Goal: Task Accomplishment & Management: Use online tool/utility

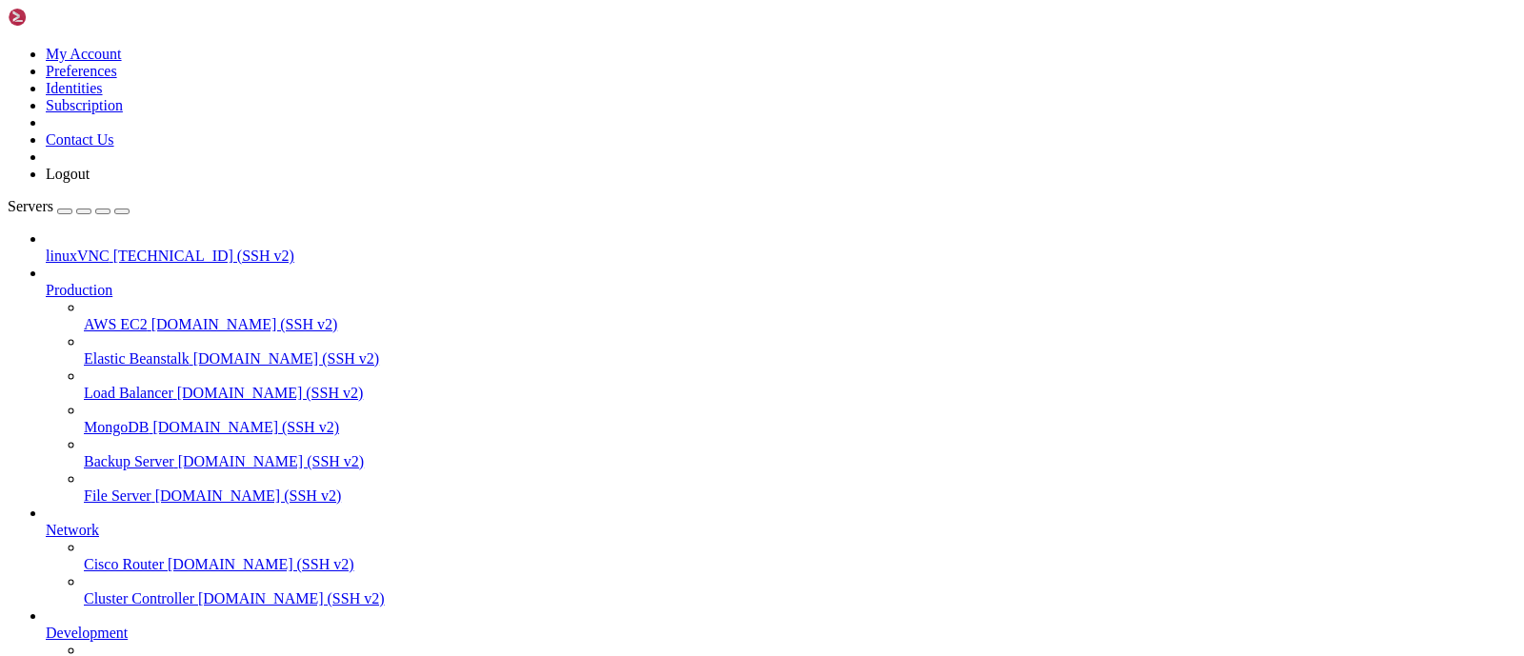
scroll to position [162, 0]
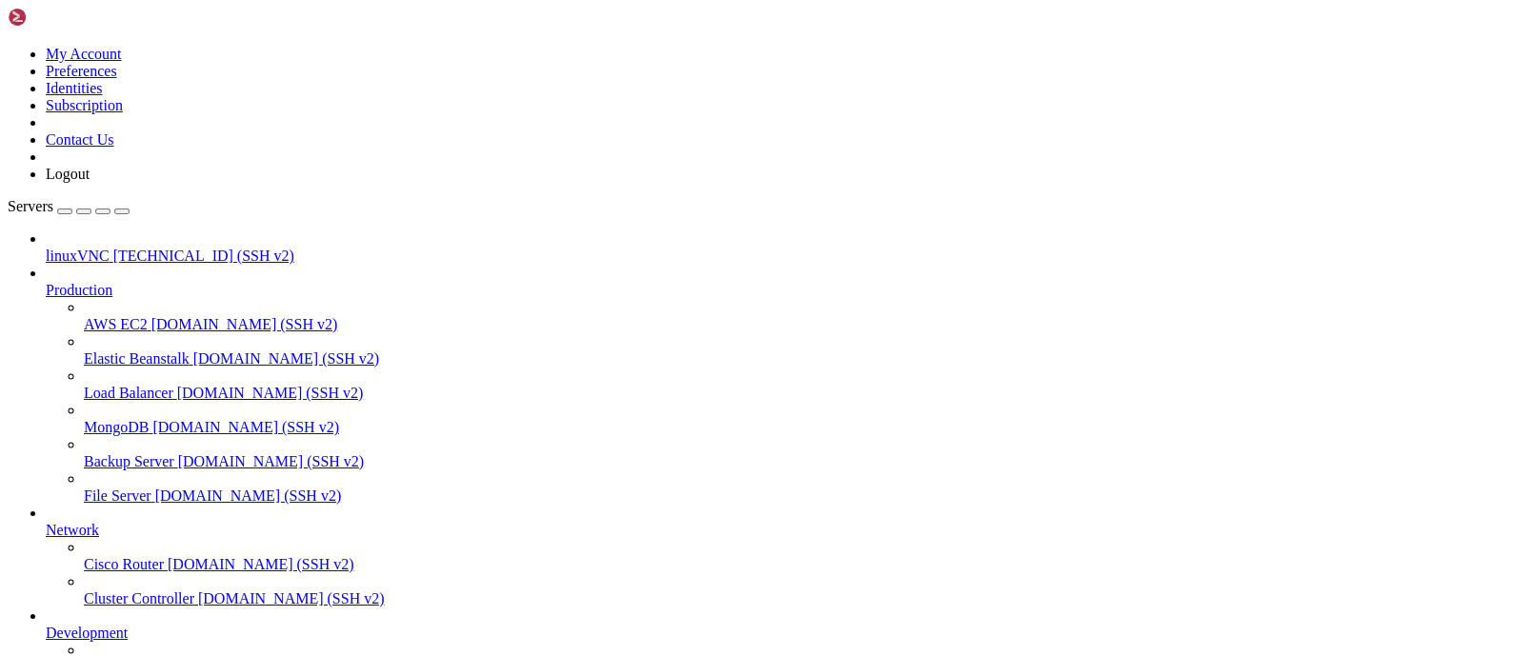
drag, startPoint x: 80, startPoint y: 1357, endPoint x: 317, endPoint y: 1361, distance: 237.2
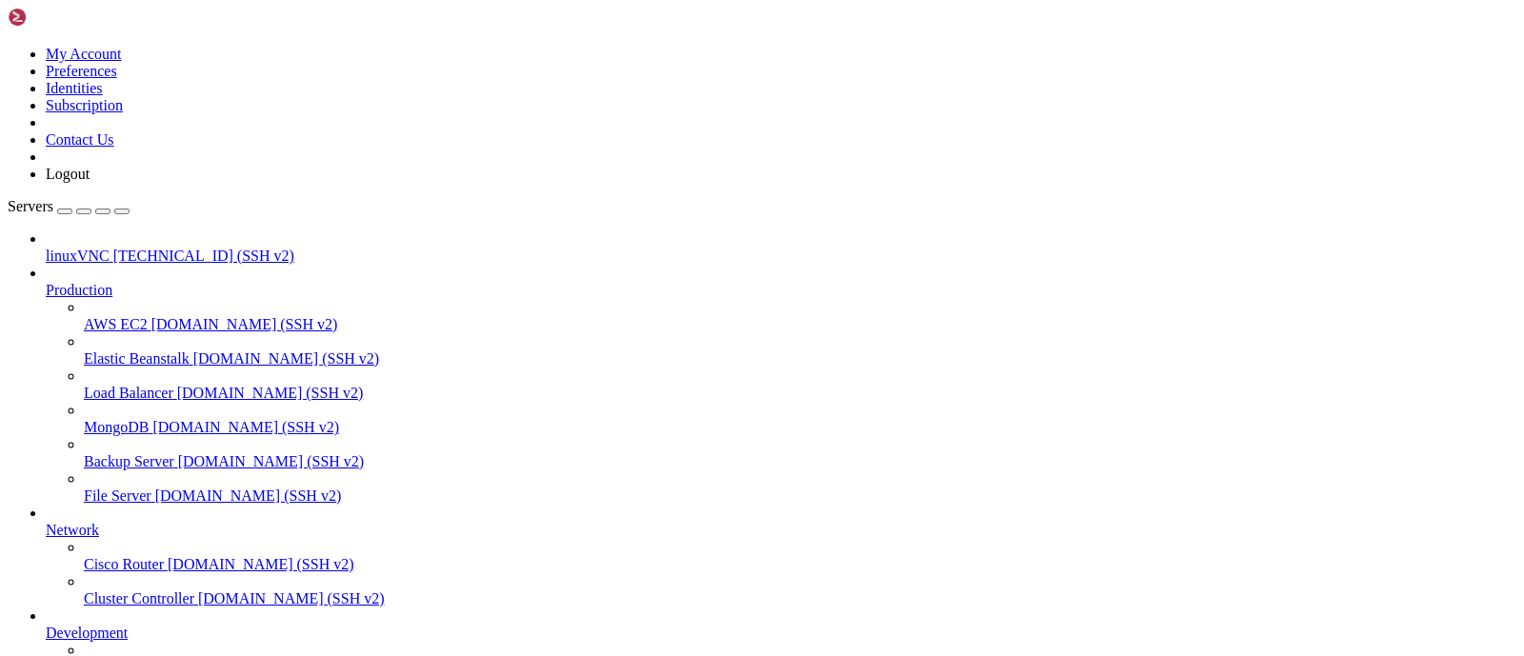
drag, startPoint x: 79, startPoint y: 1410, endPoint x: 228, endPoint y: 1411, distance: 148.6
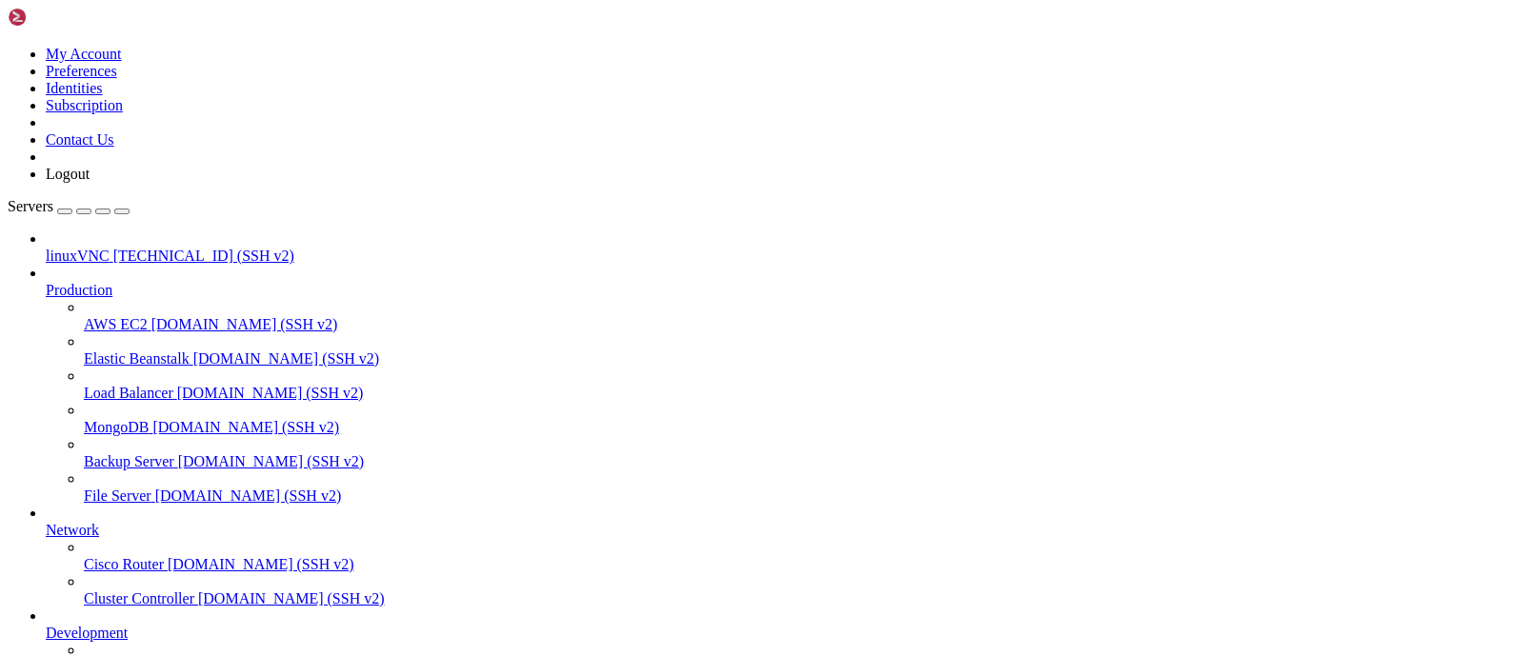
drag, startPoint x: 81, startPoint y: 1370, endPoint x: 319, endPoint y: 1370, distance: 238.1
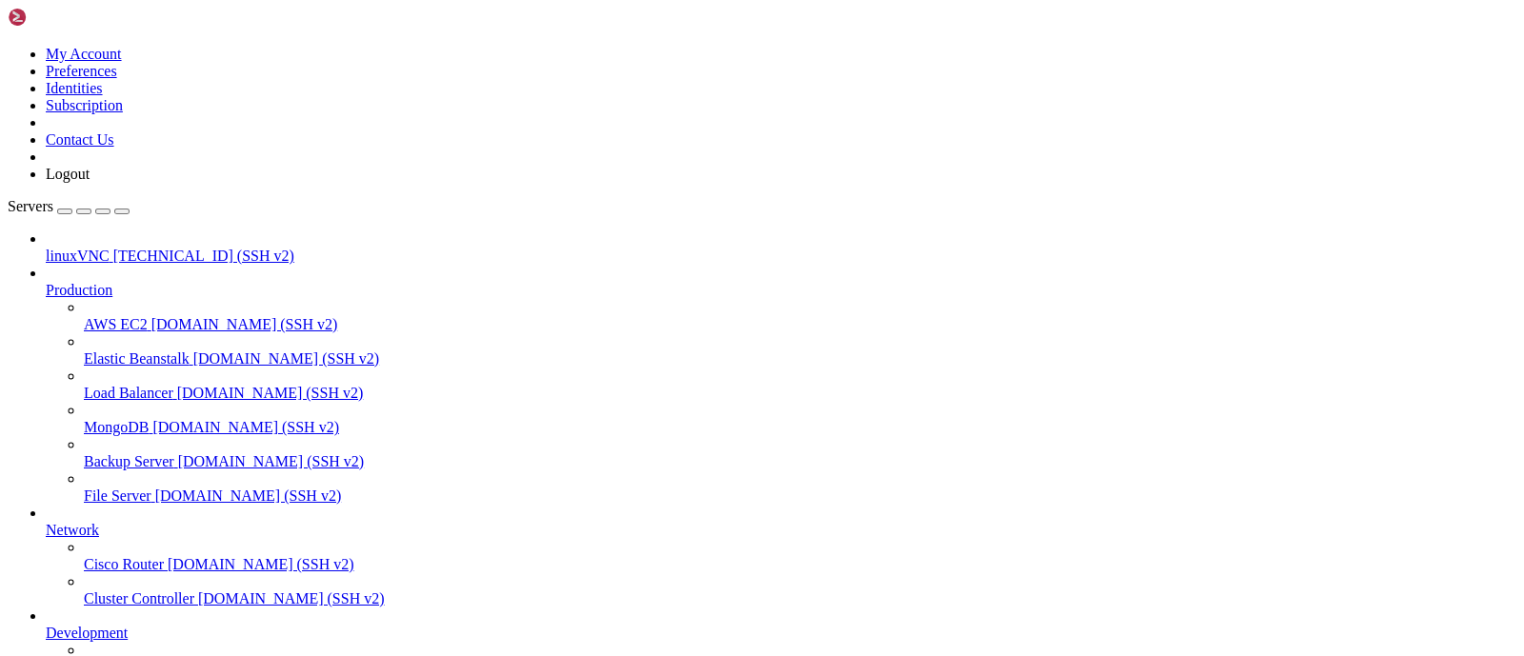
drag, startPoint x: 75, startPoint y: 1422, endPoint x: 781, endPoint y: 1428, distance: 705.7
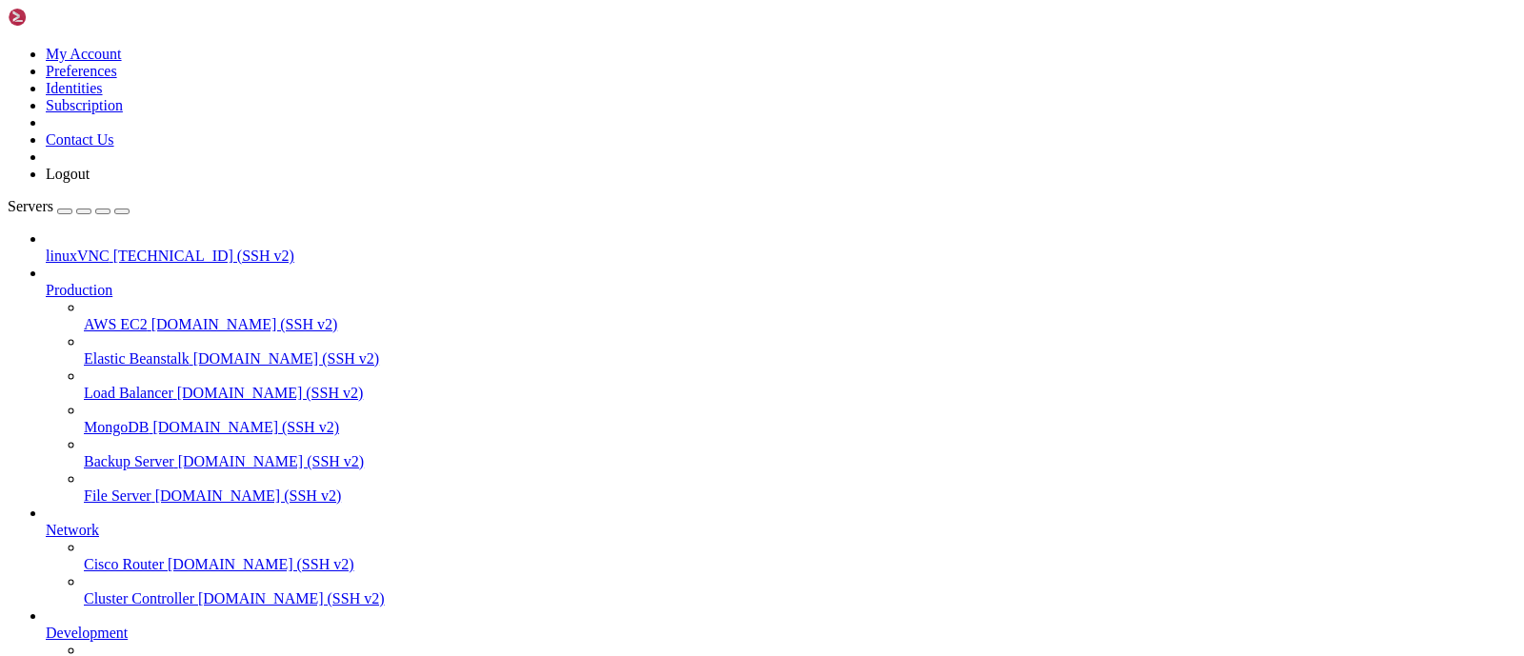
click at [122, 211] on icon "button" at bounding box center [122, 211] width 0 height 0
drag, startPoint x: 840, startPoint y: 1050, endPoint x: 884, endPoint y: 1150, distance: 108.3
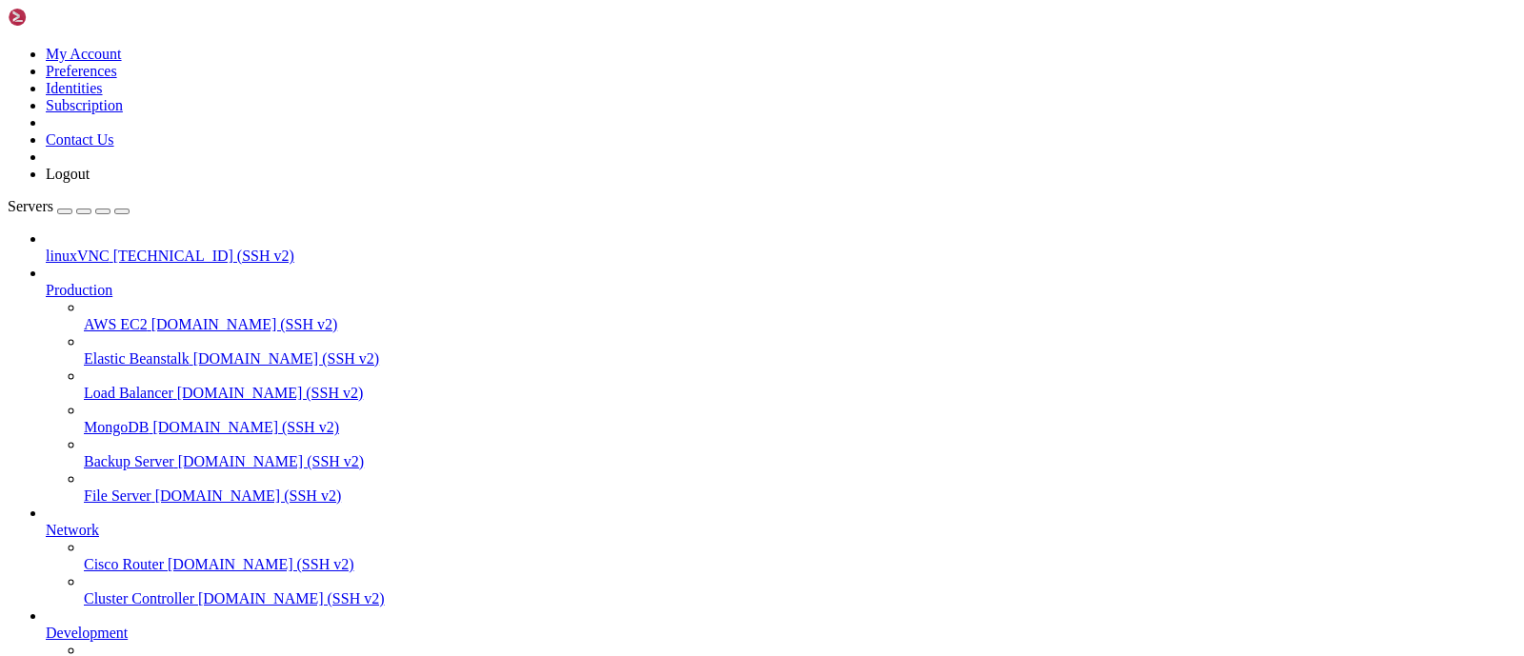
drag, startPoint x: 72, startPoint y: 1438, endPoint x: 316, endPoint y: 1441, distance: 243.8
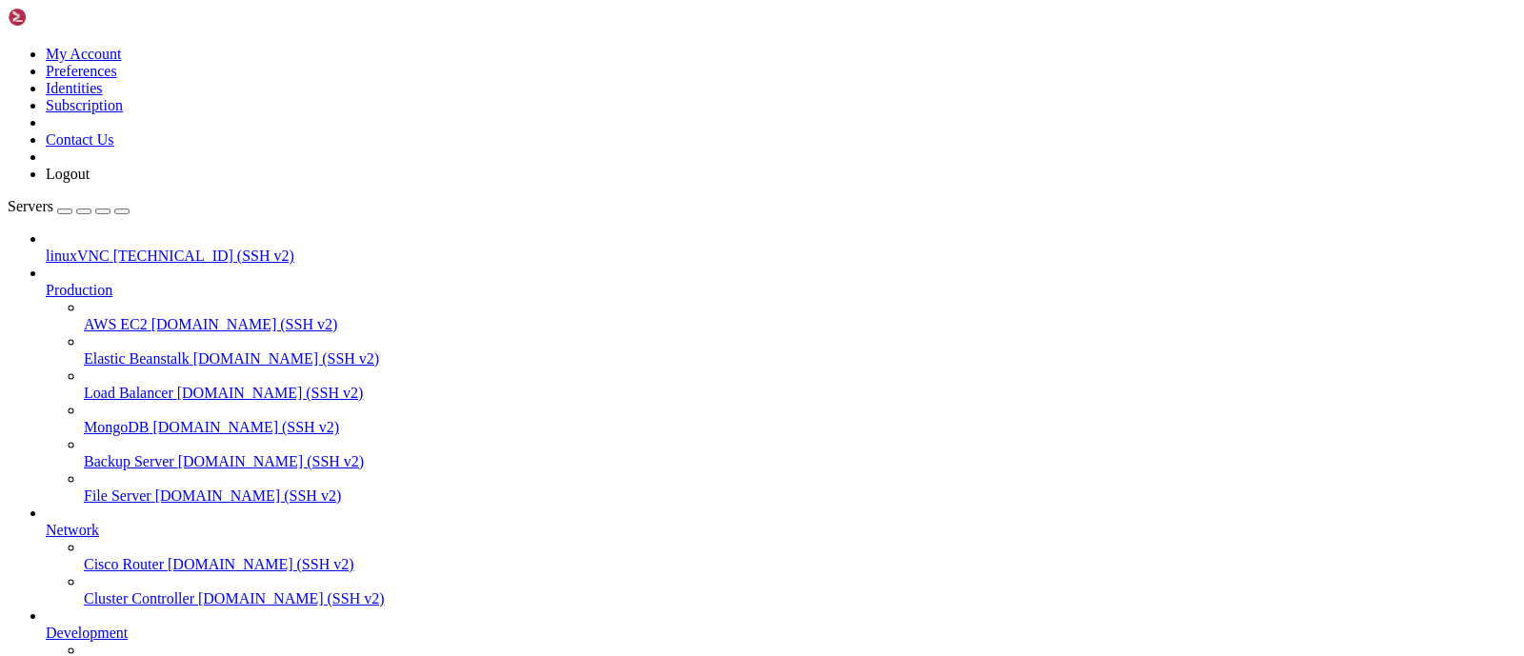
drag, startPoint x: 293, startPoint y: 1260, endPoint x: 625, endPoint y: 1260, distance: 331.4
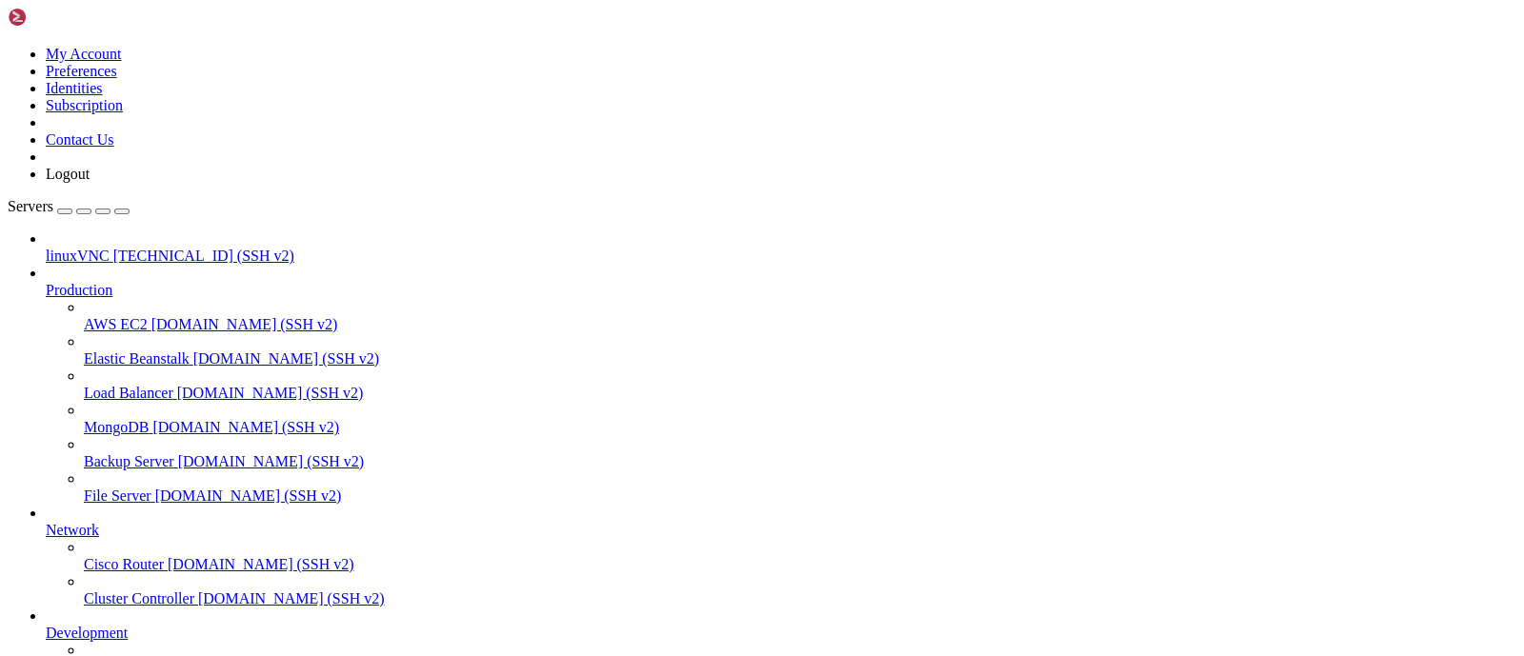
click at [107, 248] on span "linuxVNC" at bounding box center [78, 256] width 64 height 16
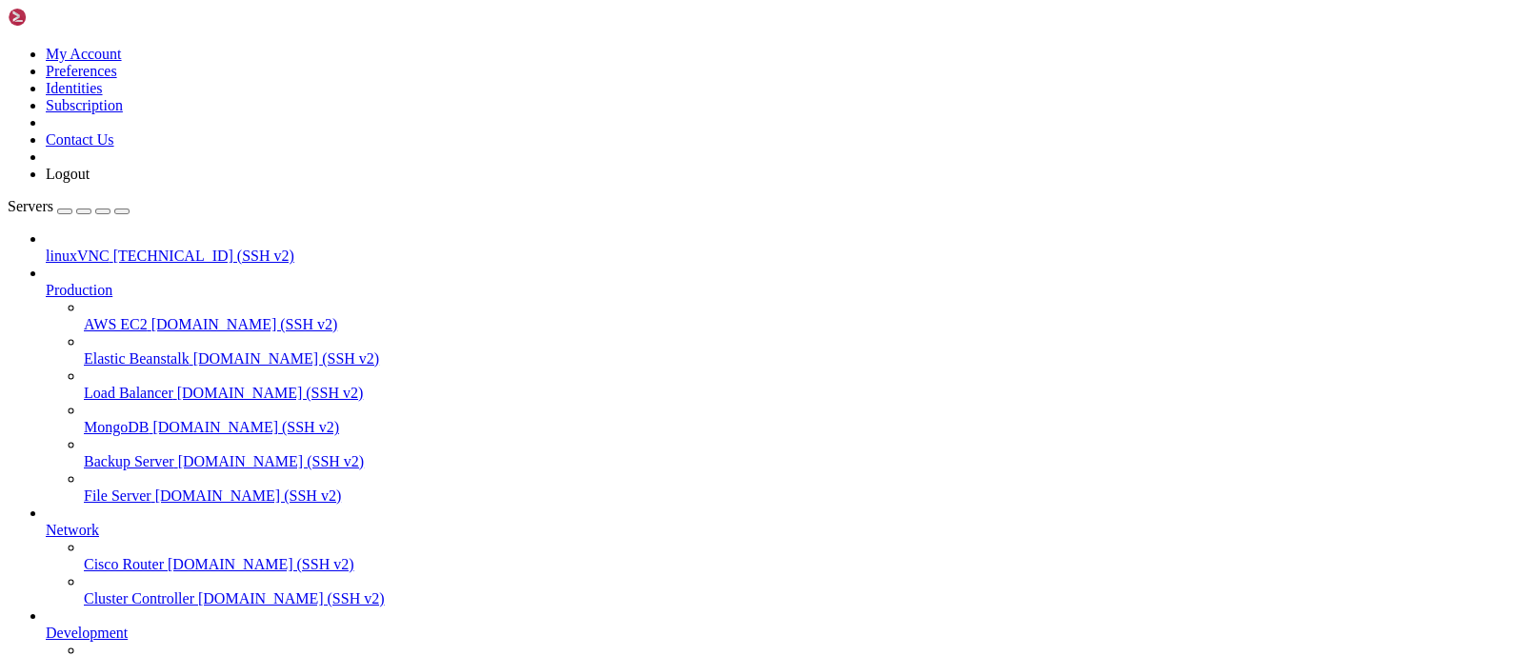
drag, startPoint x: 232, startPoint y: 1807, endPoint x: 239, endPoint y: 1630, distance: 177.3
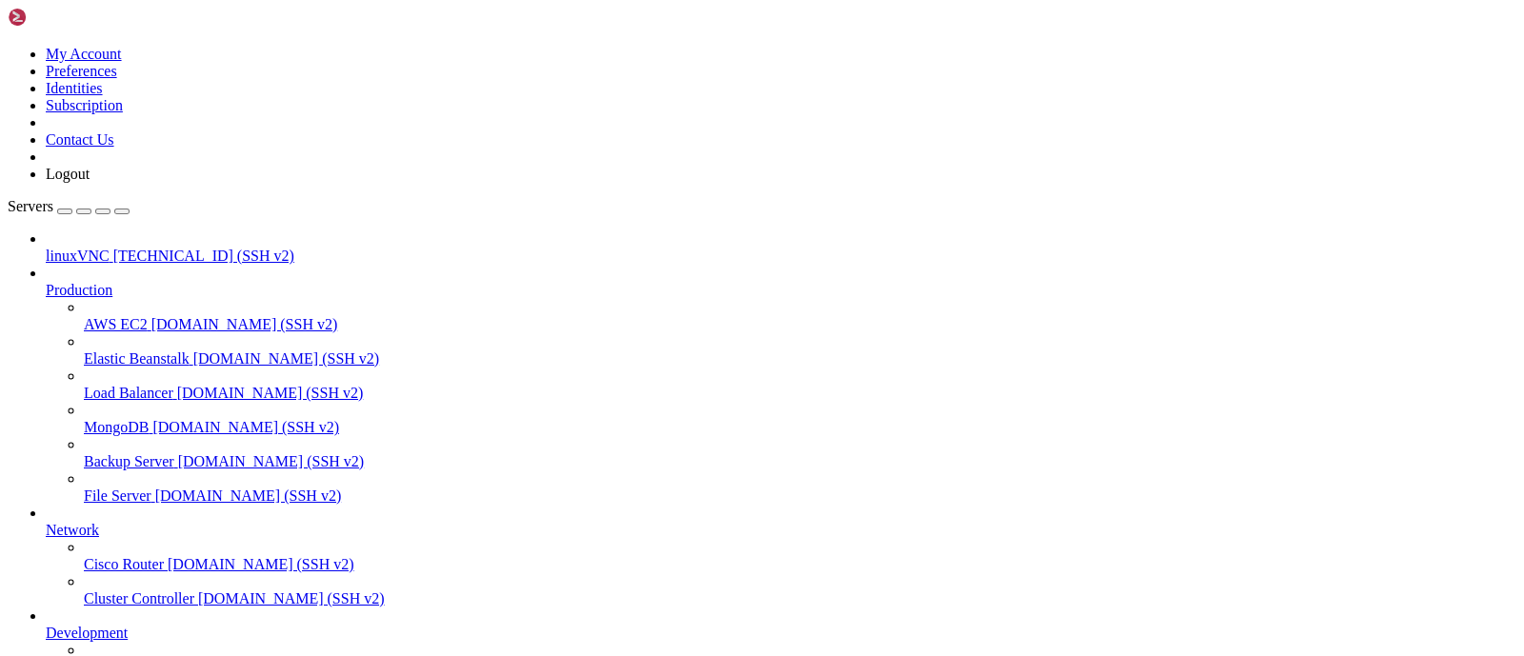
drag, startPoint x: 260, startPoint y: 1398, endPoint x: 185, endPoint y: 1577, distance: 194.2
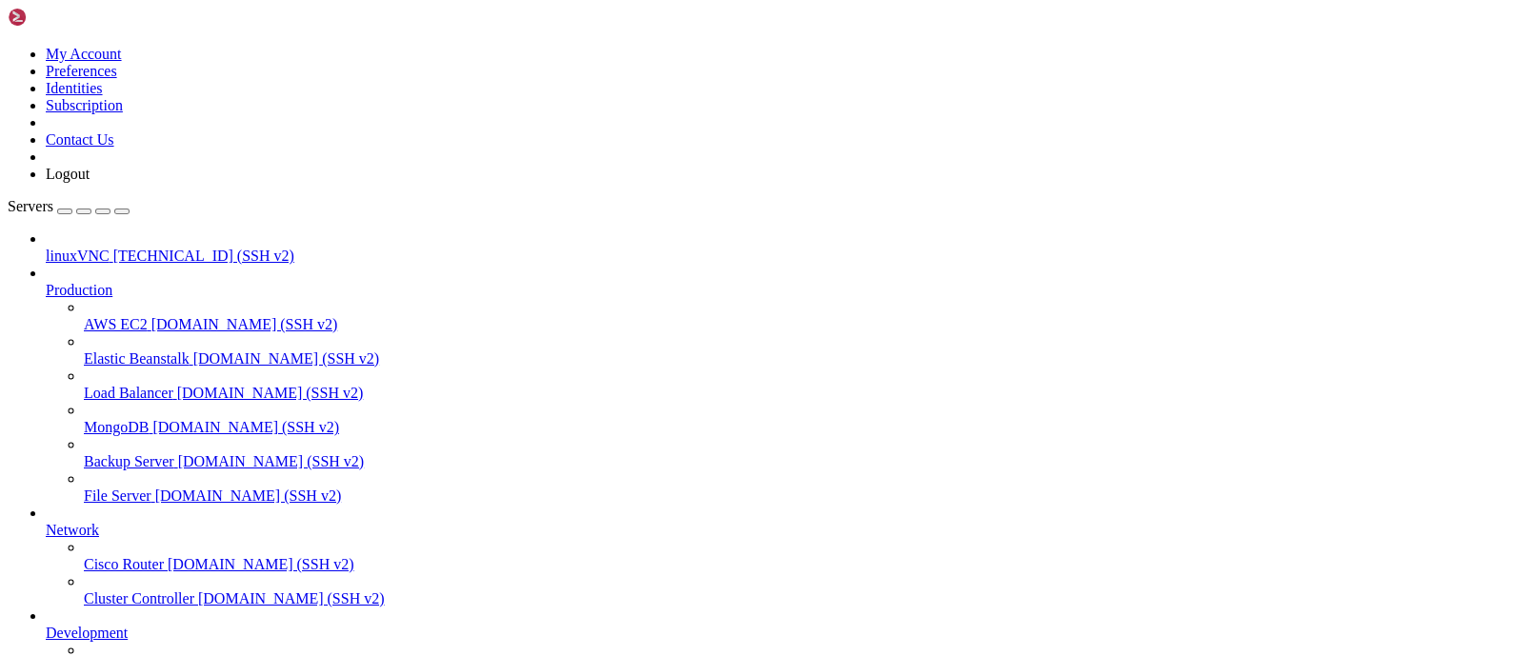
drag, startPoint x: 175, startPoint y: 1813, endPoint x: 291, endPoint y: 1757, distance: 129.1
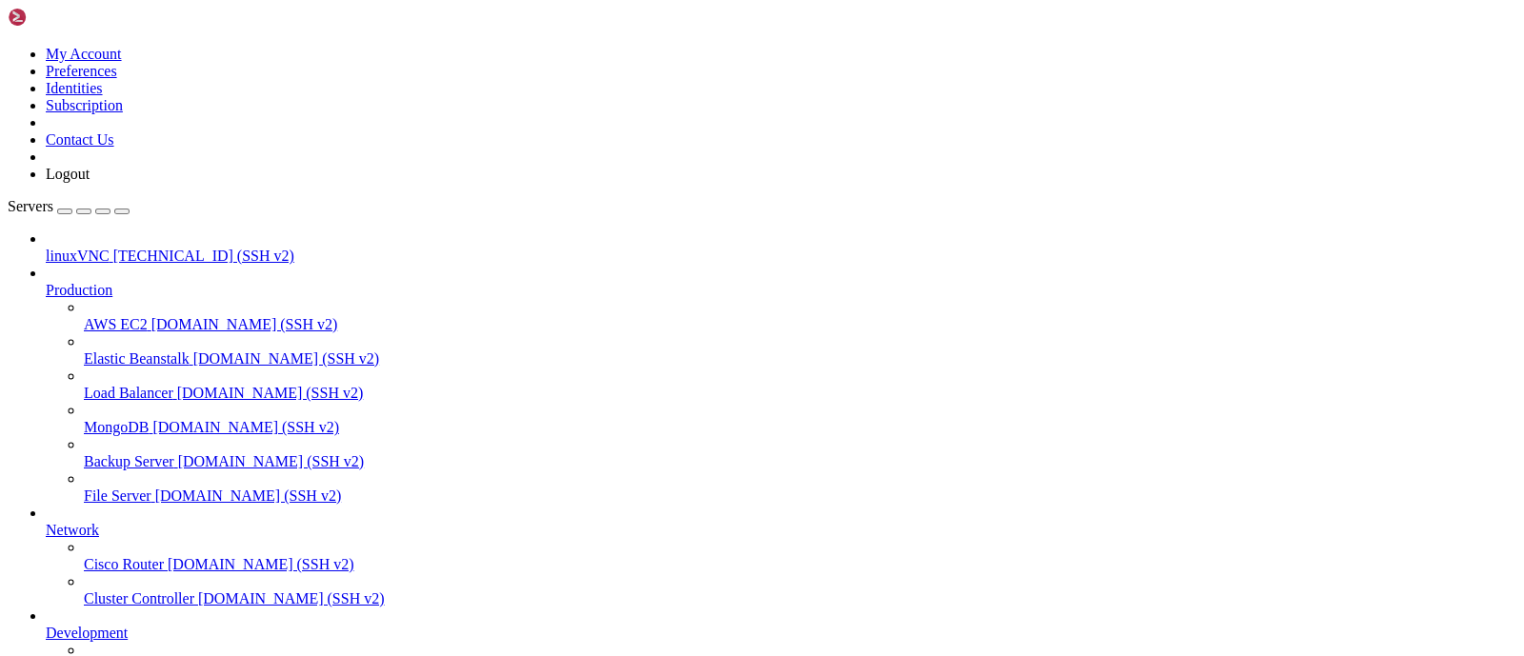
drag, startPoint x: 289, startPoint y: 1292, endPoint x: 624, endPoint y: 1288, distance: 335.3
drag, startPoint x: 633, startPoint y: 1279, endPoint x: 298, endPoint y: 1279, distance: 335.2
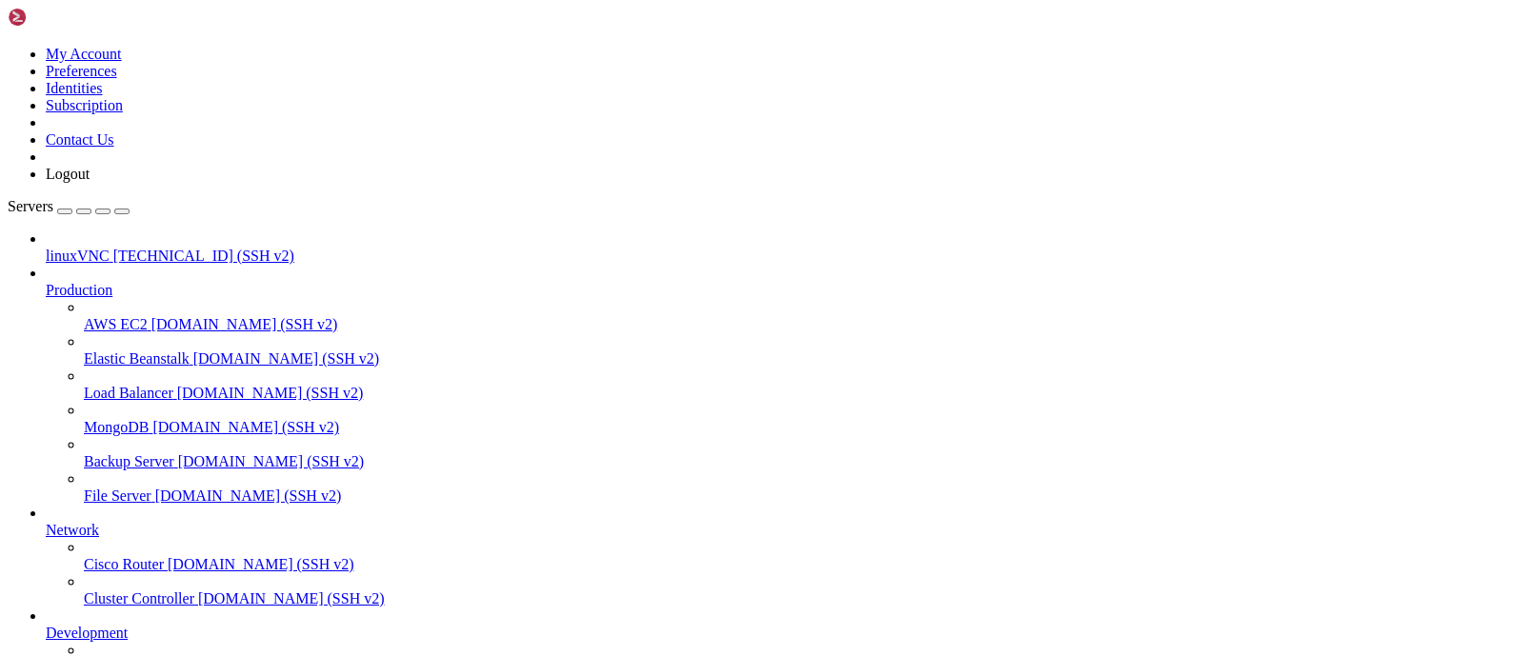
drag, startPoint x: 291, startPoint y: 1291, endPoint x: 626, endPoint y: 1294, distance: 334.3
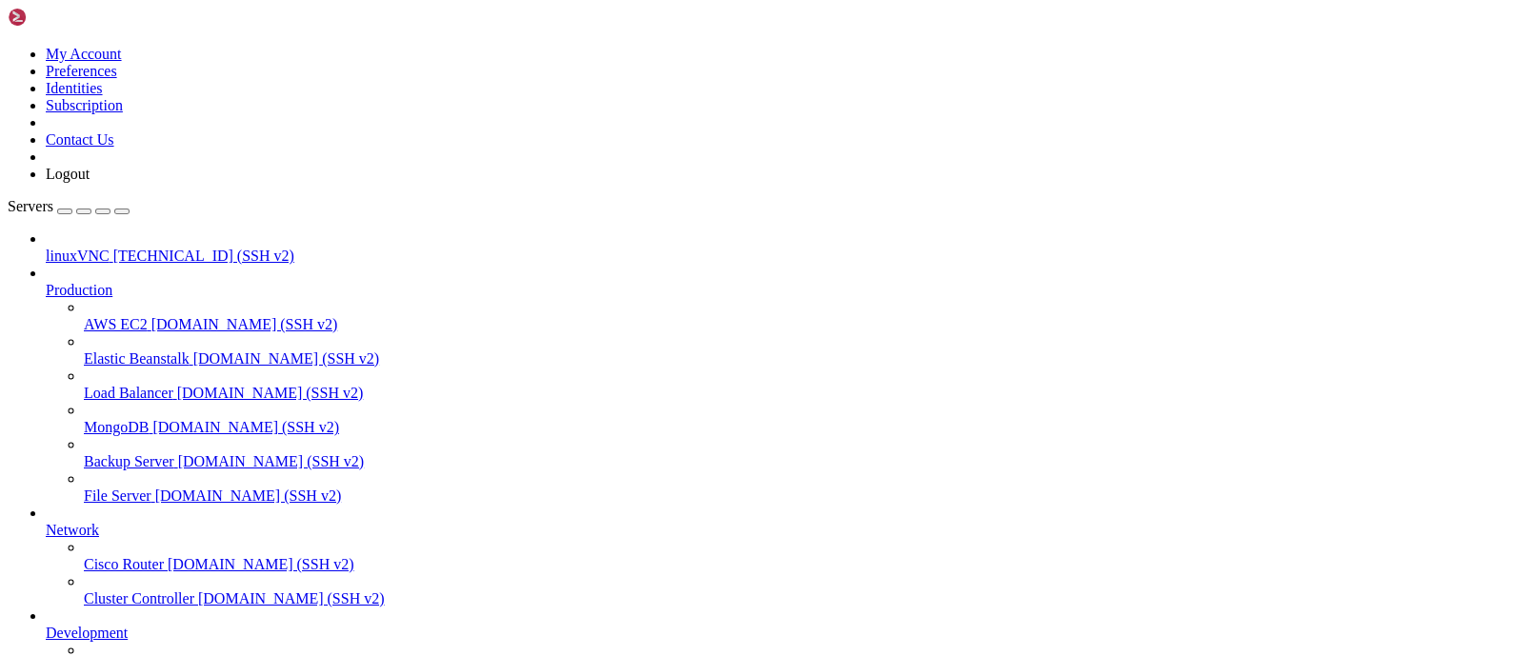
drag, startPoint x: 195, startPoint y: 1186, endPoint x: 395, endPoint y: 1266, distance: 215.4
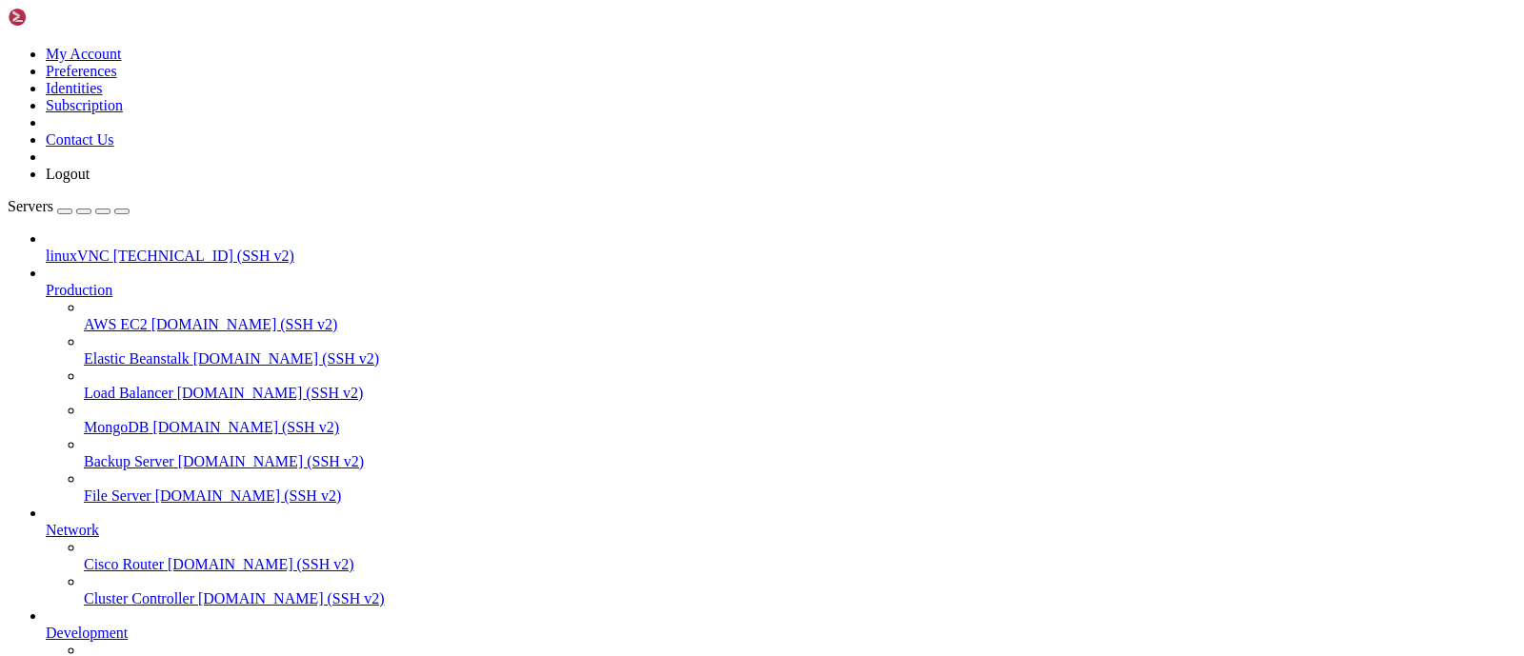
drag, startPoint x: 338, startPoint y: 1156, endPoint x: 339, endPoint y: 1258, distance: 101.9
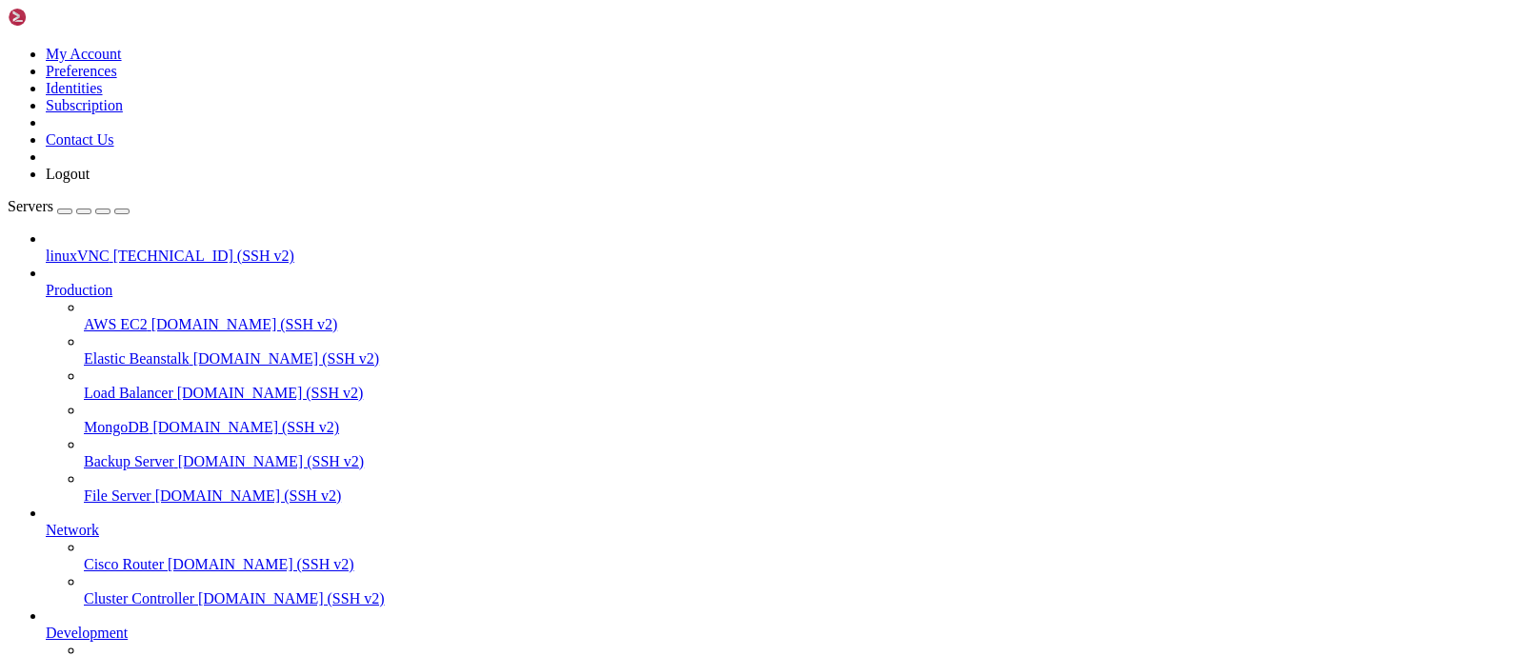
scroll to position [8, 0]
drag, startPoint x: 190, startPoint y: 1813, endPoint x: 246, endPoint y: 1335, distance: 481.4
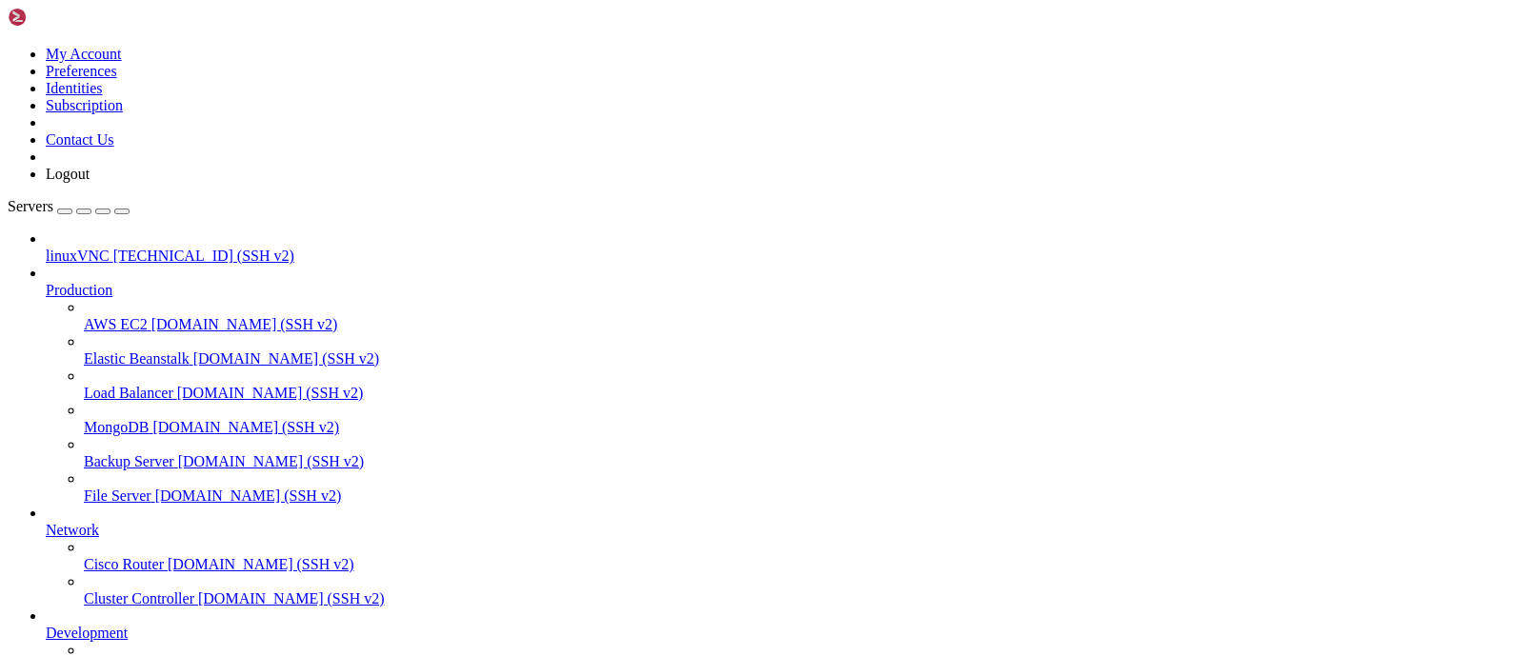
drag, startPoint x: 192, startPoint y: 1422, endPoint x: 122, endPoint y: 1511, distance: 113.9
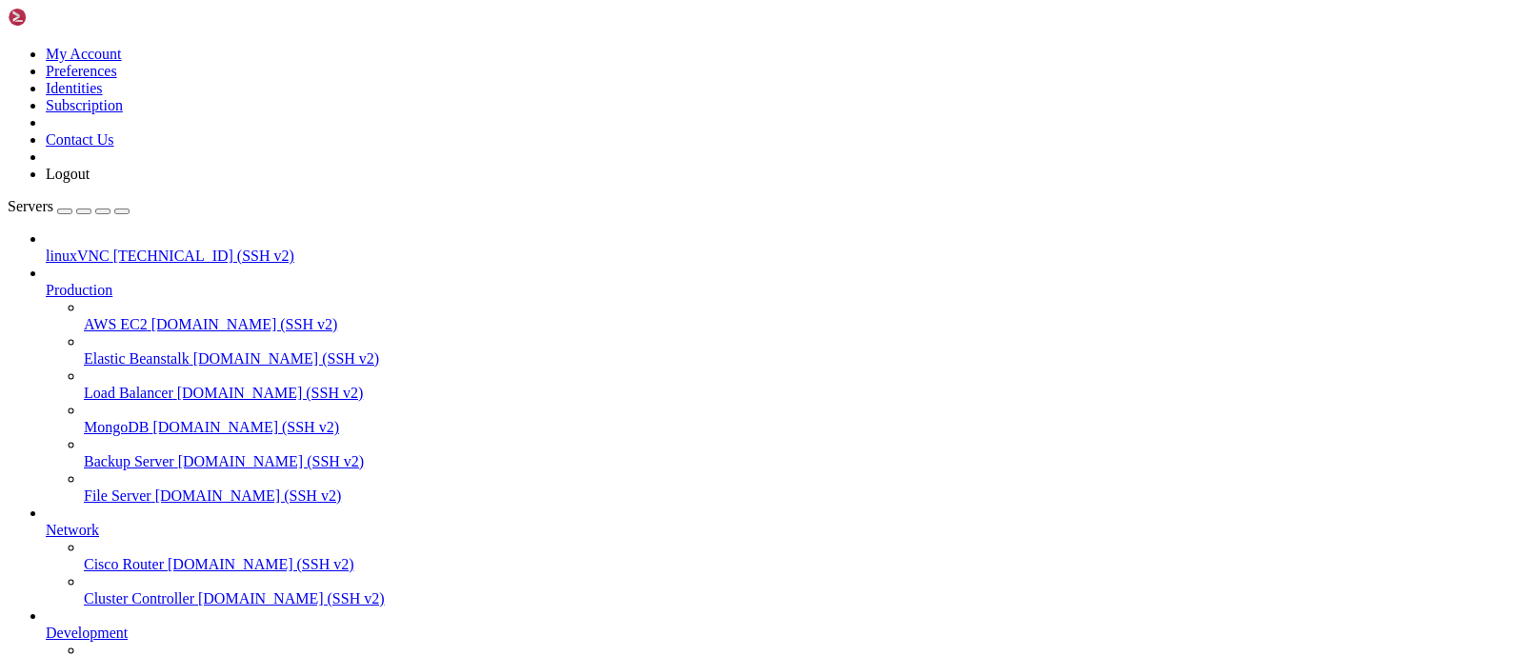
scroll to position [6055, 0]
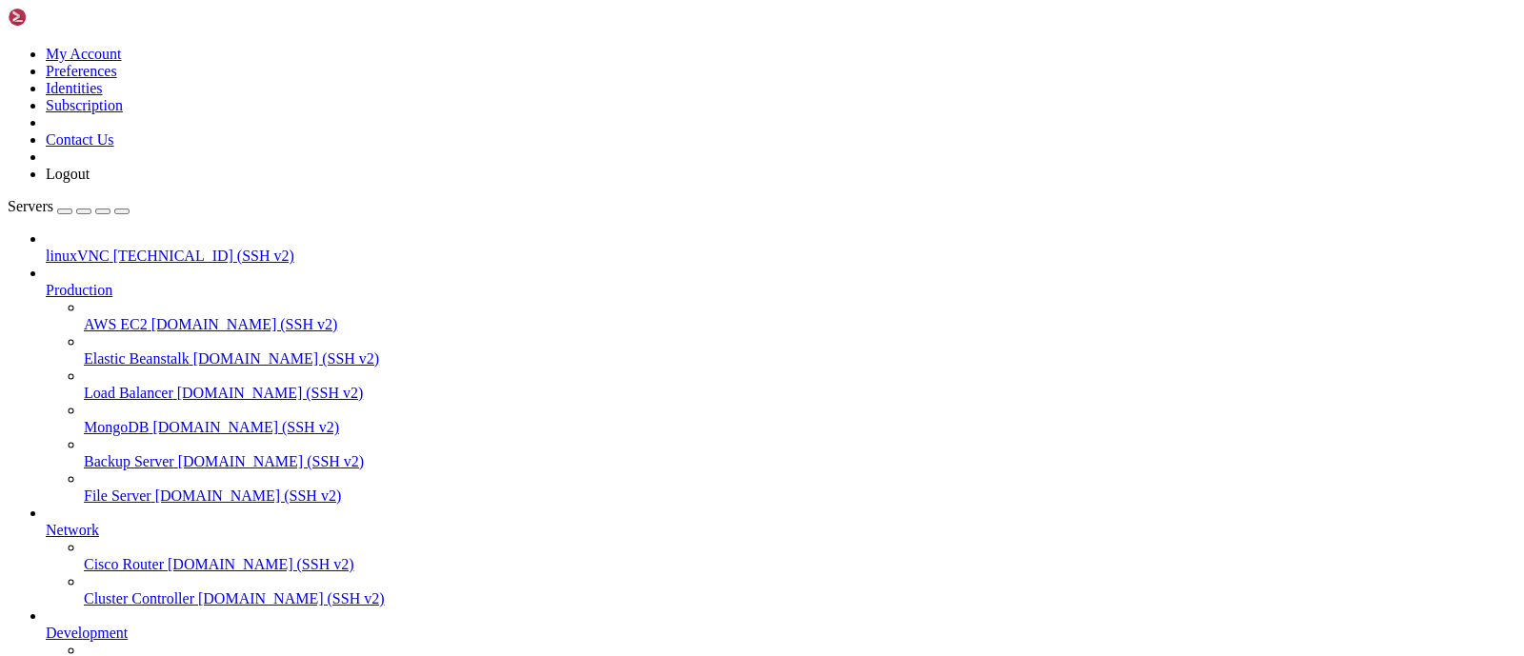
drag, startPoint x: 280, startPoint y: 1578, endPoint x: 223, endPoint y: 1750, distance: 181.6
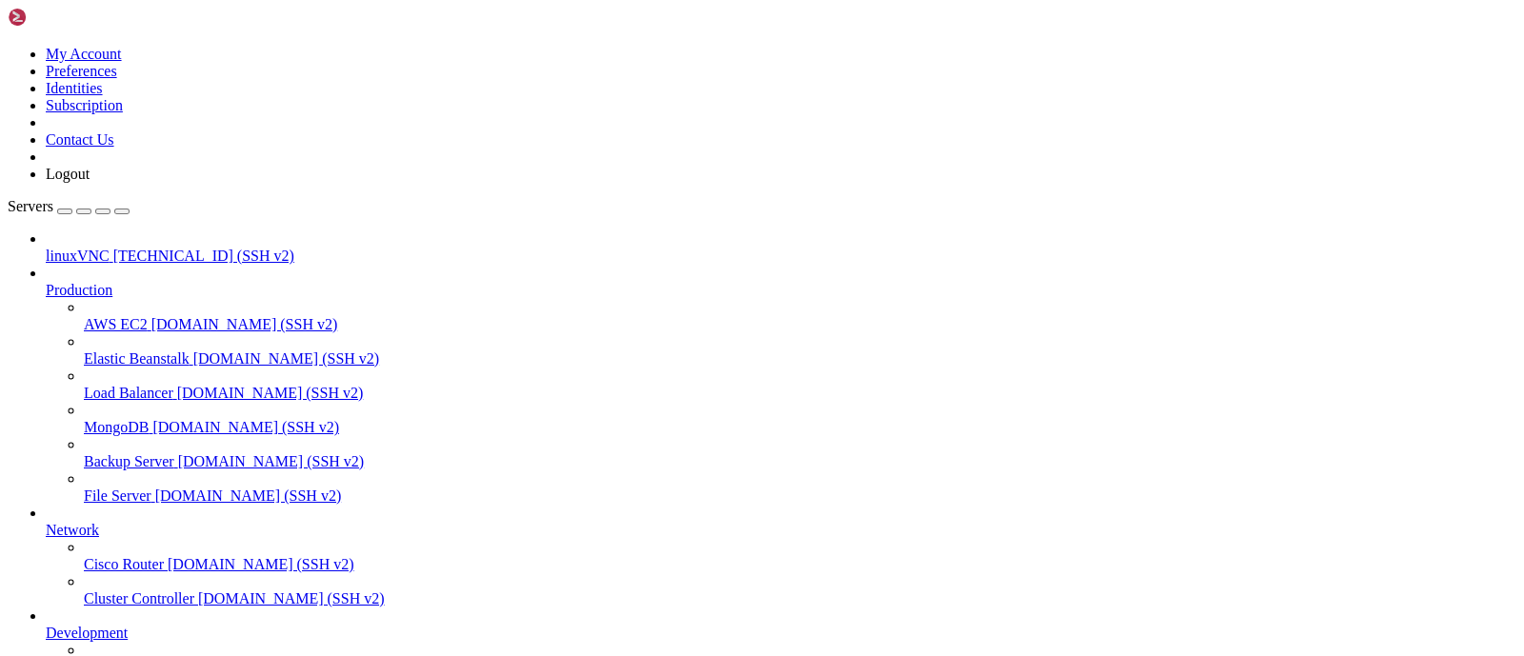
drag, startPoint x: 382, startPoint y: 1295, endPoint x: 31, endPoint y: 1264, distance: 351.9
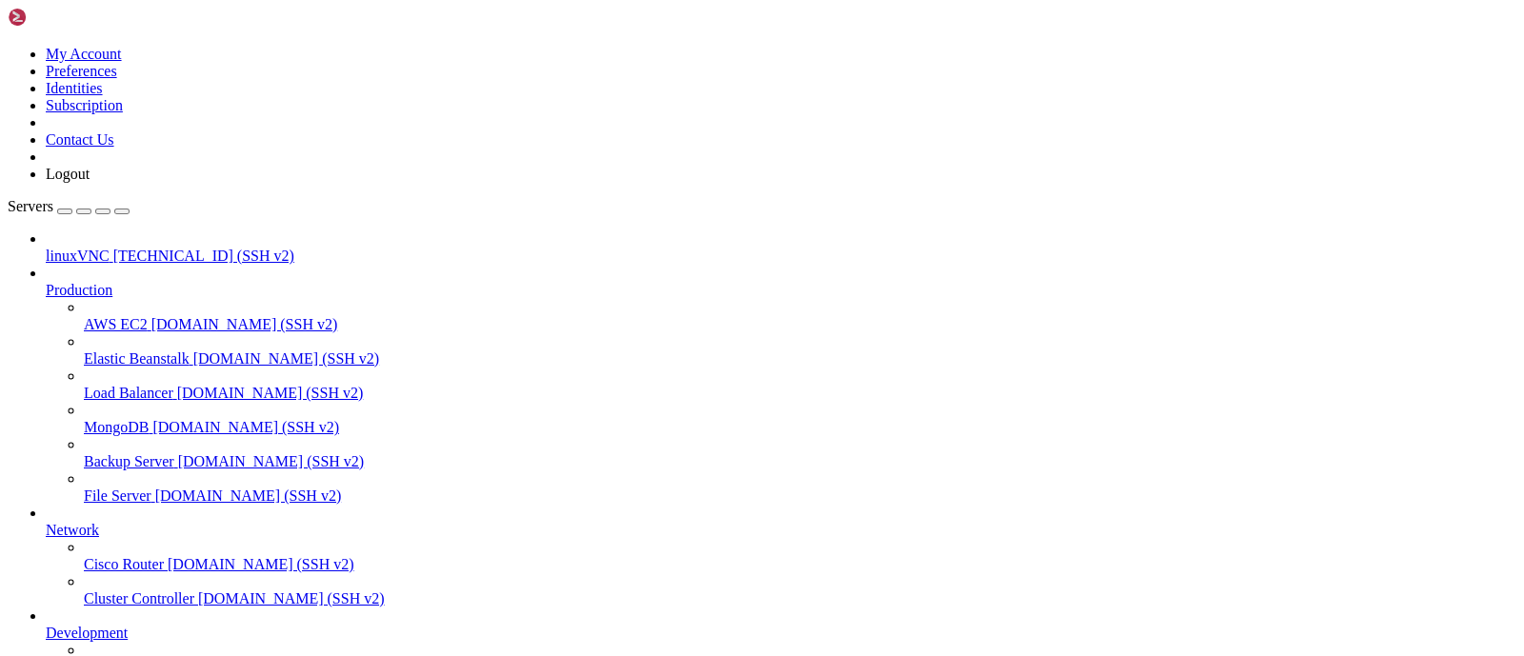
drag, startPoint x: 303, startPoint y: 1468, endPoint x: 201, endPoint y: 1570, distance: 144.8
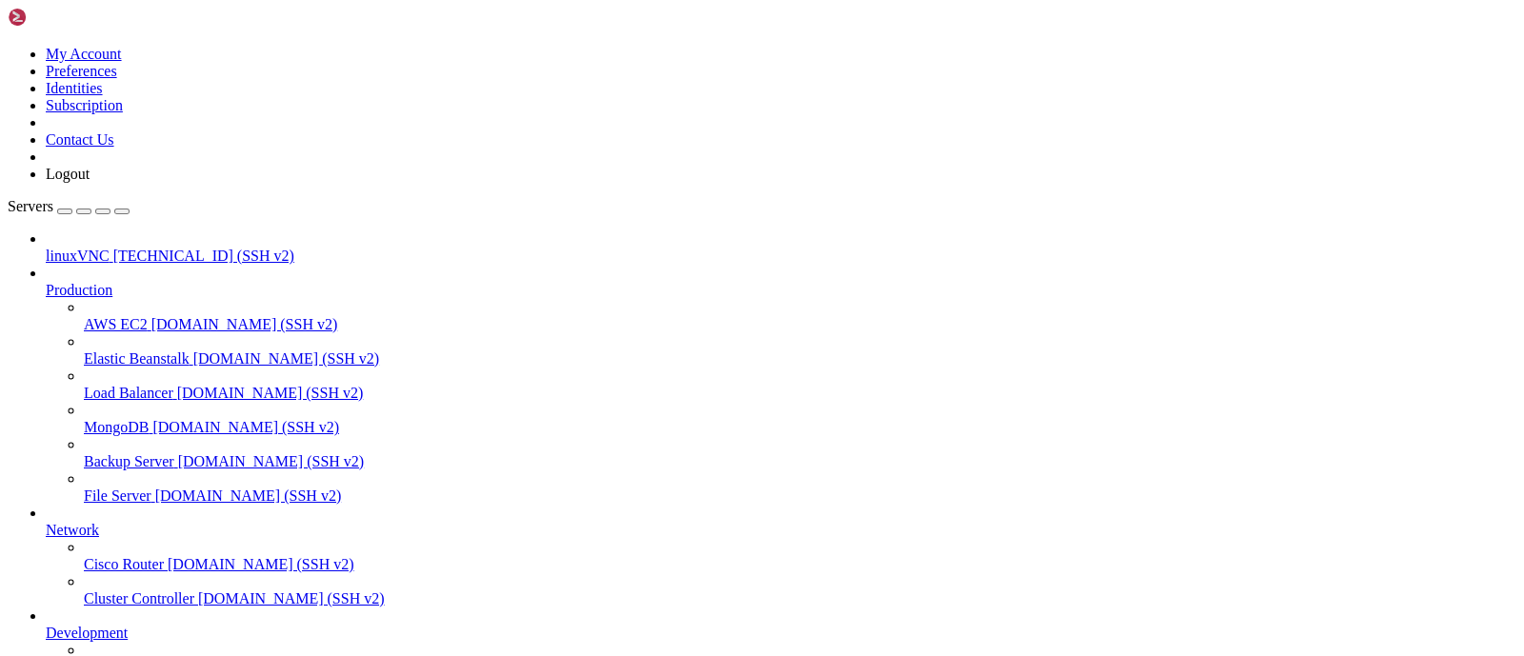
drag, startPoint x: 1285, startPoint y: 1499, endPoint x: 1286, endPoint y: 1509, distance: 9.6
drag, startPoint x: 1285, startPoint y: 1490, endPoint x: 1286, endPoint y: 1533, distance: 42.9
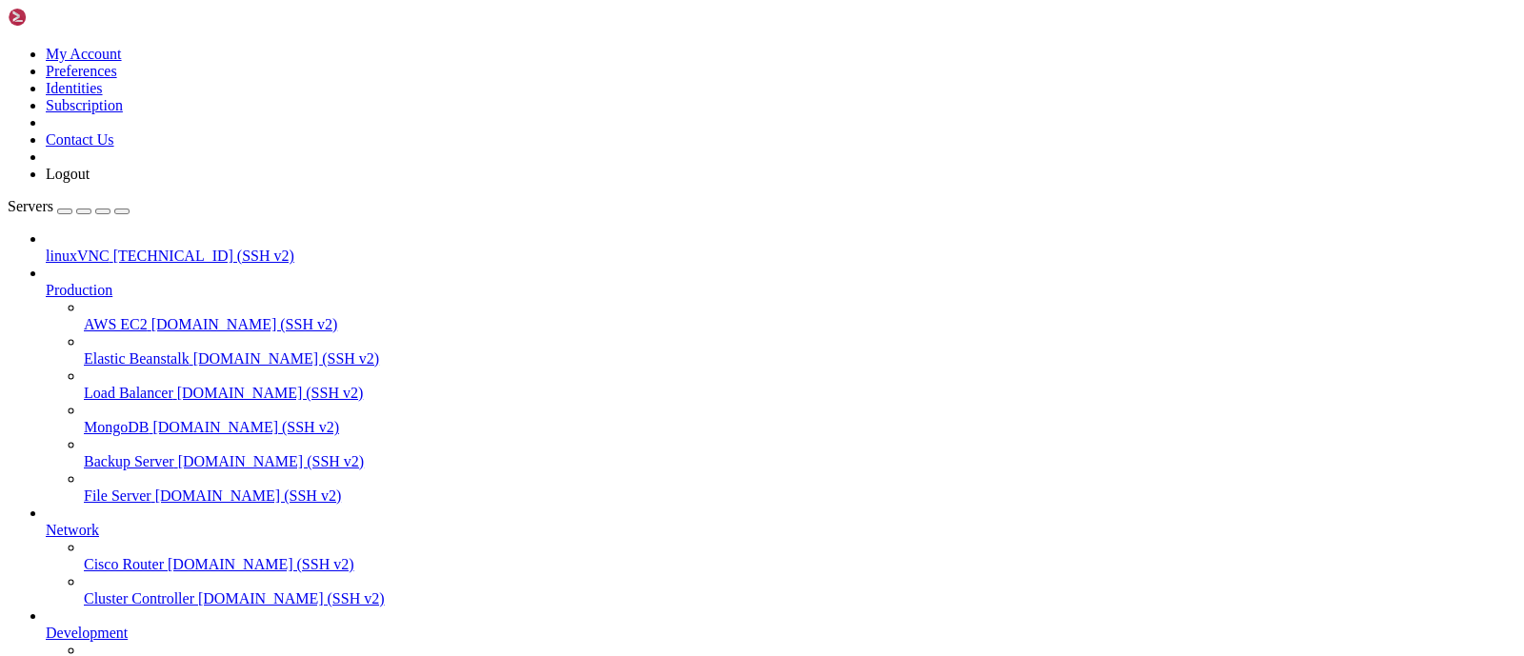
drag, startPoint x: 1283, startPoint y: 1134, endPoint x: 1288, endPoint y: 1430, distance: 295.3
drag, startPoint x: 1286, startPoint y: 1425, endPoint x: 1290, endPoint y: 1529, distance: 103.9
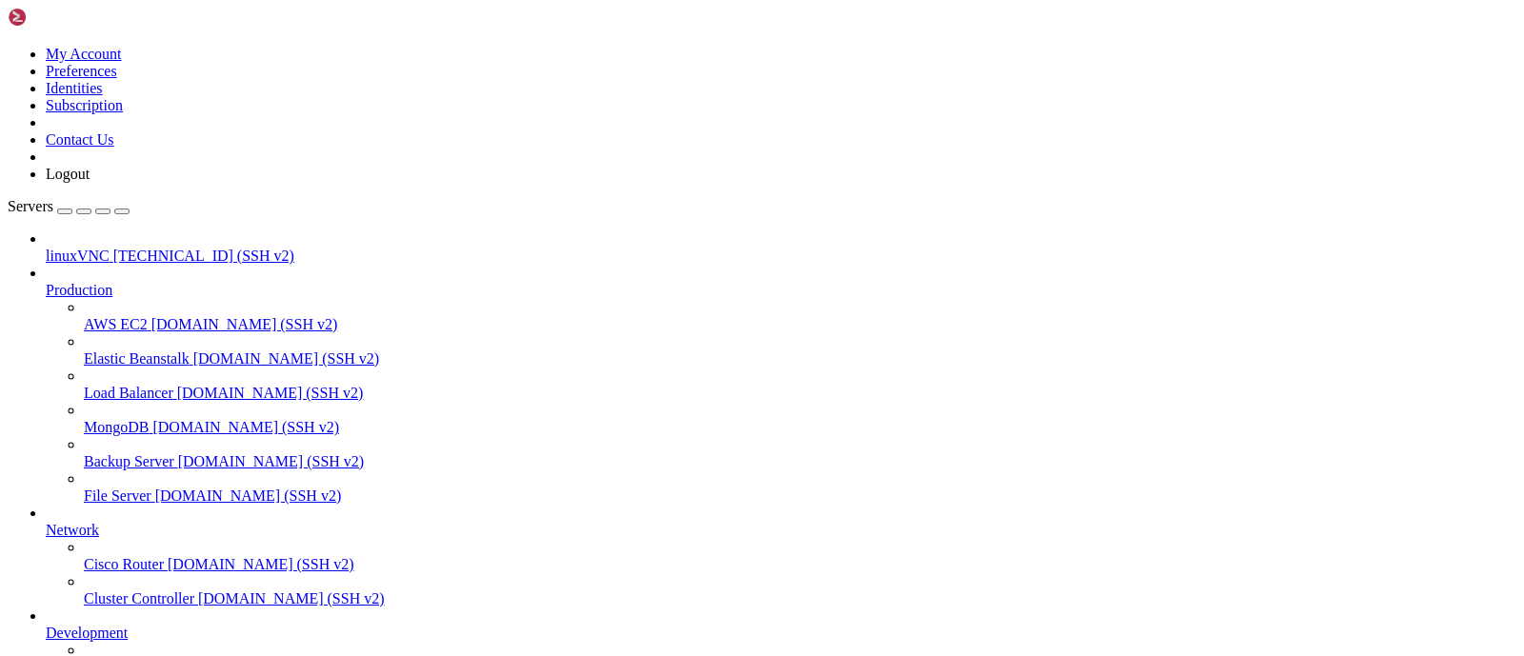
drag, startPoint x: 190, startPoint y: 1386, endPoint x: 133, endPoint y: 1269, distance: 130.3
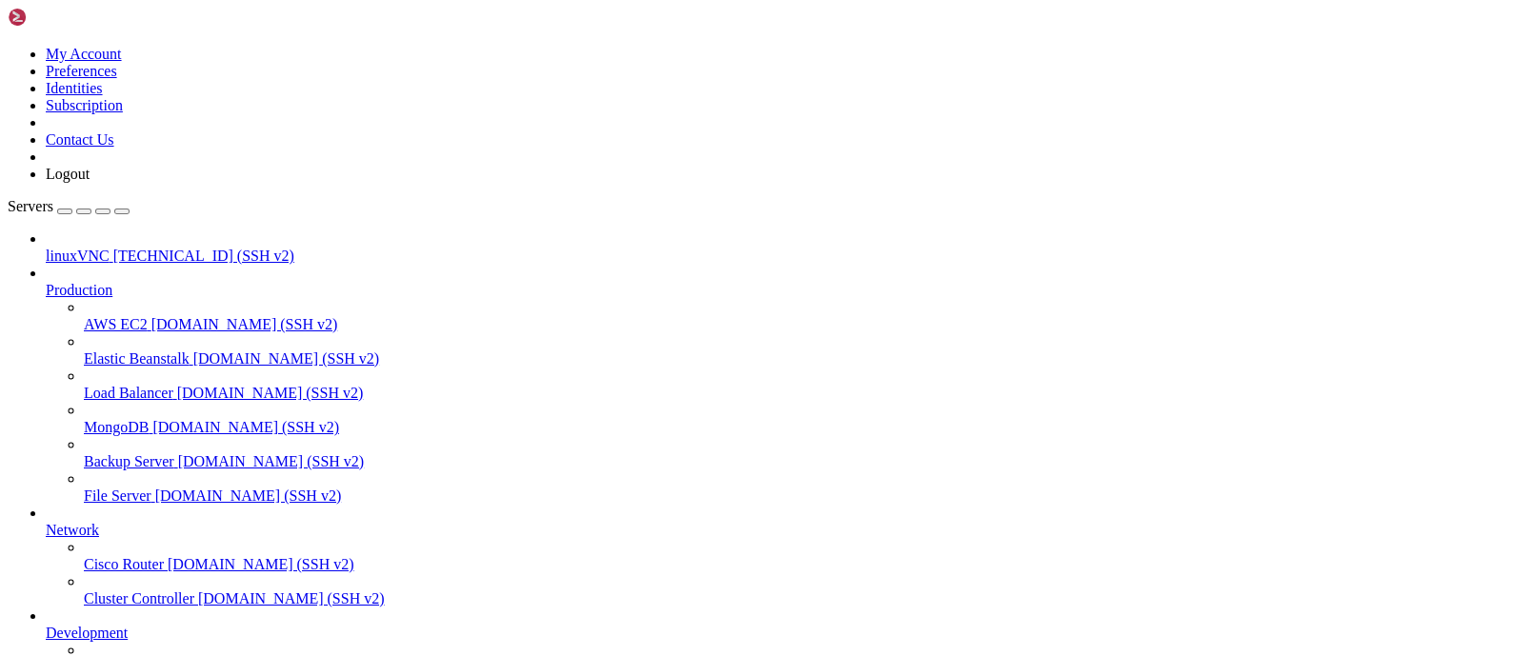
drag, startPoint x: 620, startPoint y: 1466, endPoint x: 511, endPoint y: 1575, distance: 154.2
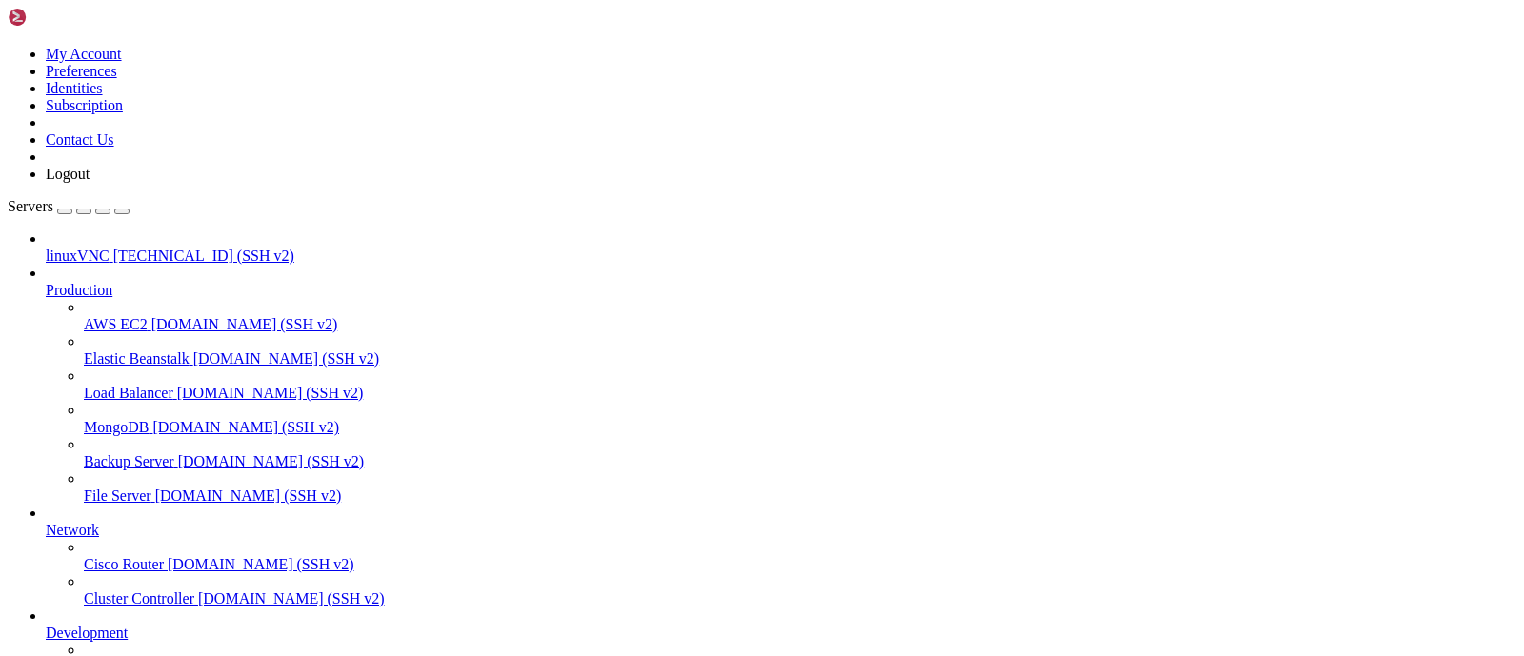
drag, startPoint x: 384, startPoint y: 1409, endPoint x: 214, endPoint y: 1470, distance: 180.5
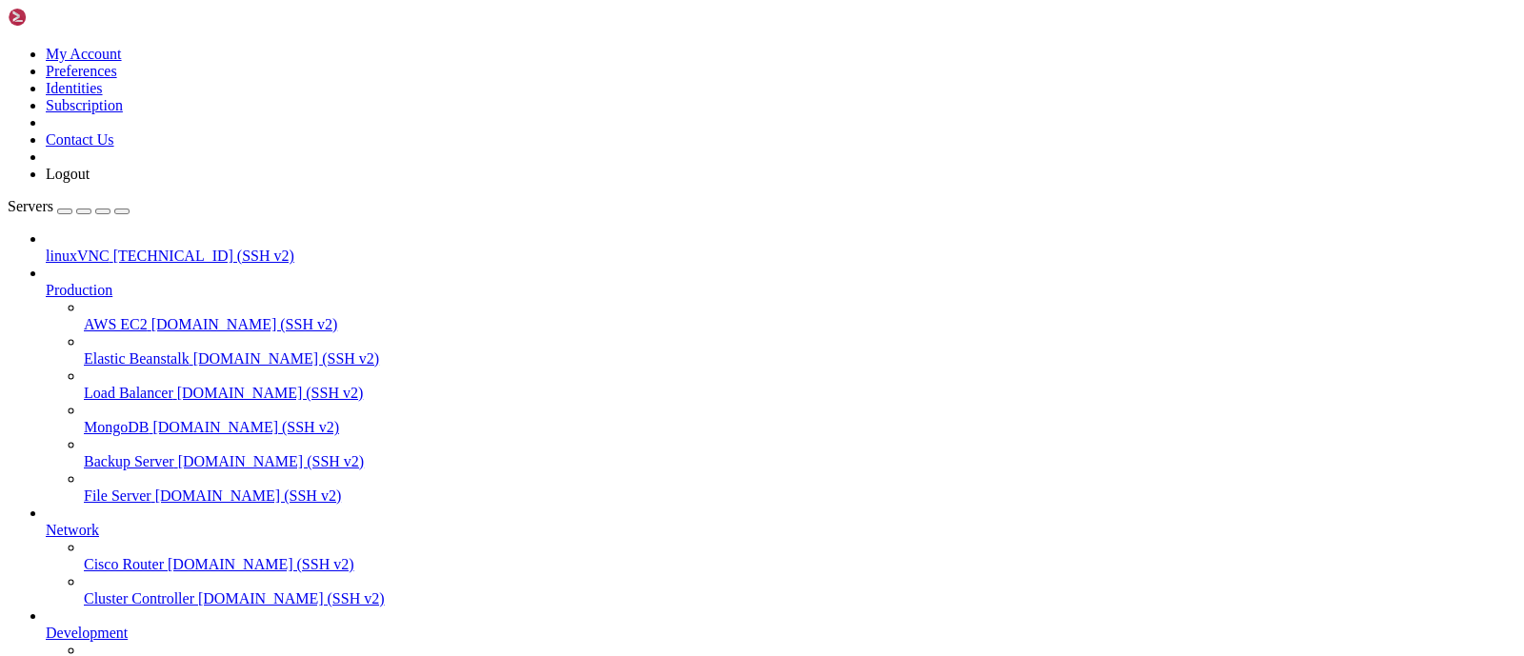
drag, startPoint x: 743, startPoint y: 1493, endPoint x: -36, endPoint y: 1382, distance: 787.0
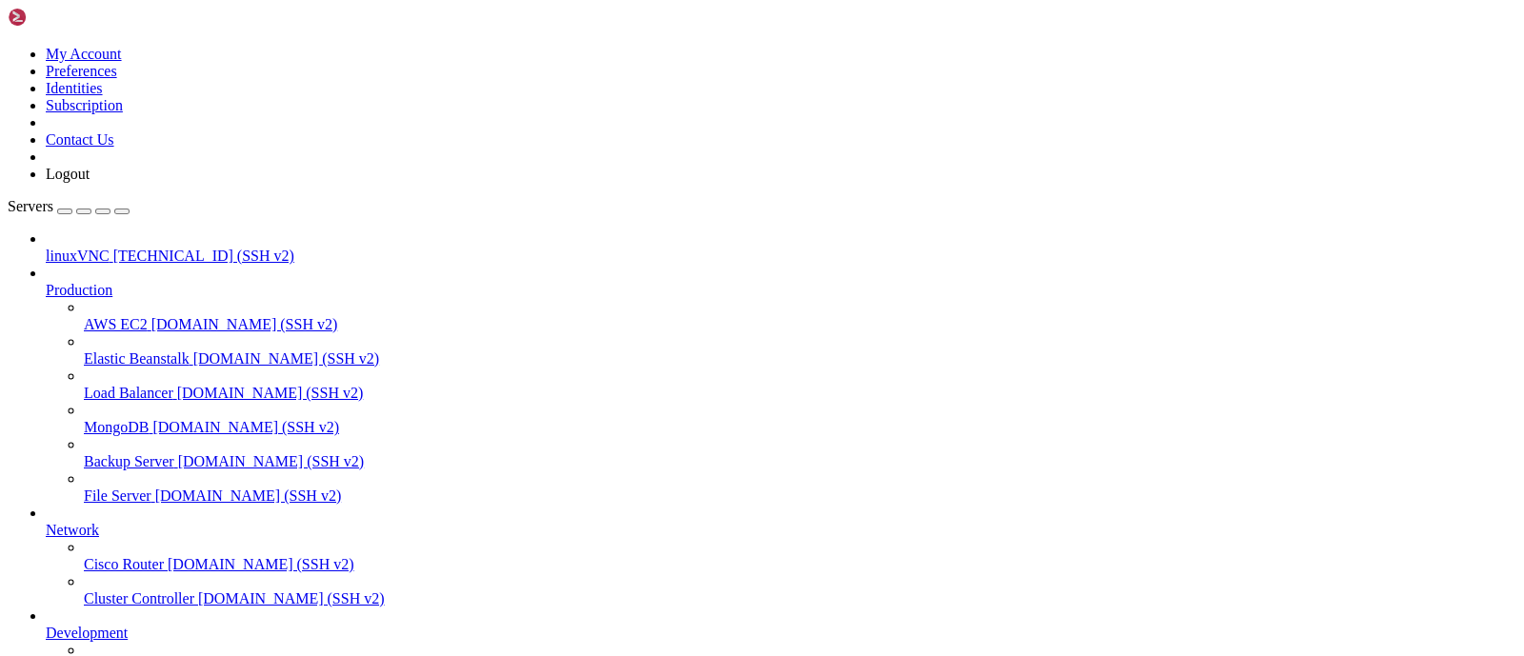
drag, startPoint x: 449, startPoint y: 1678, endPoint x: 329, endPoint y: 1627, distance: 130.6
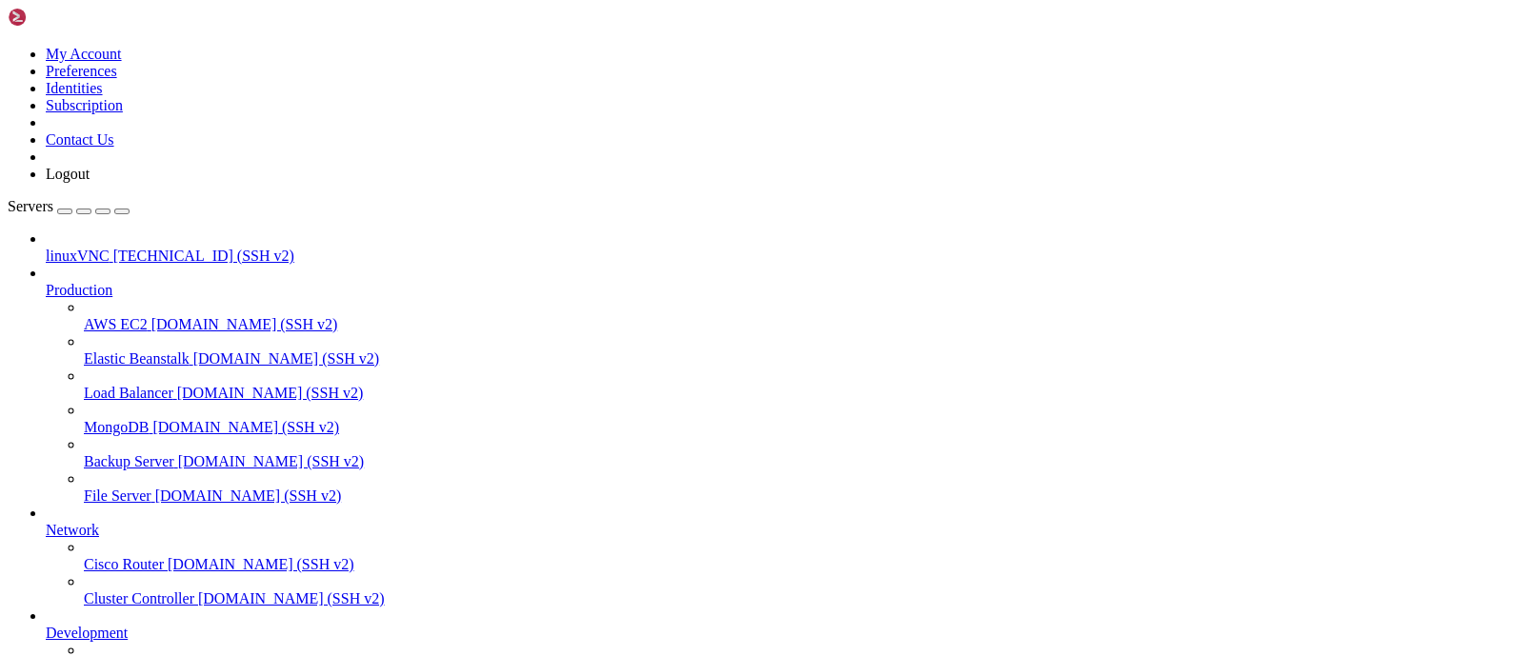
drag, startPoint x: 748, startPoint y: 1498, endPoint x: -87, endPoint y: 1380, distance: 842.6
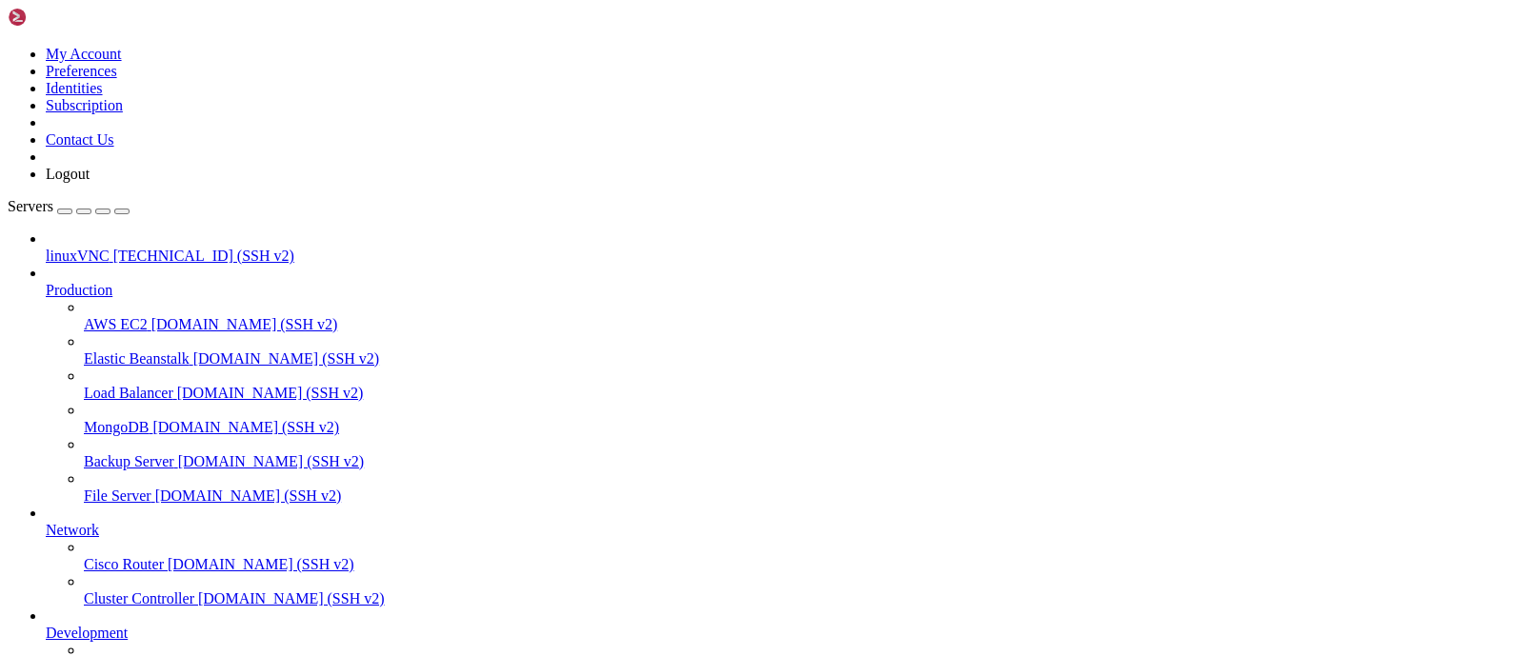
drag, startPoint x: 443, startPoint y: 1570, endPoint x: 362, endPoint y: 1569, distance: 81.0
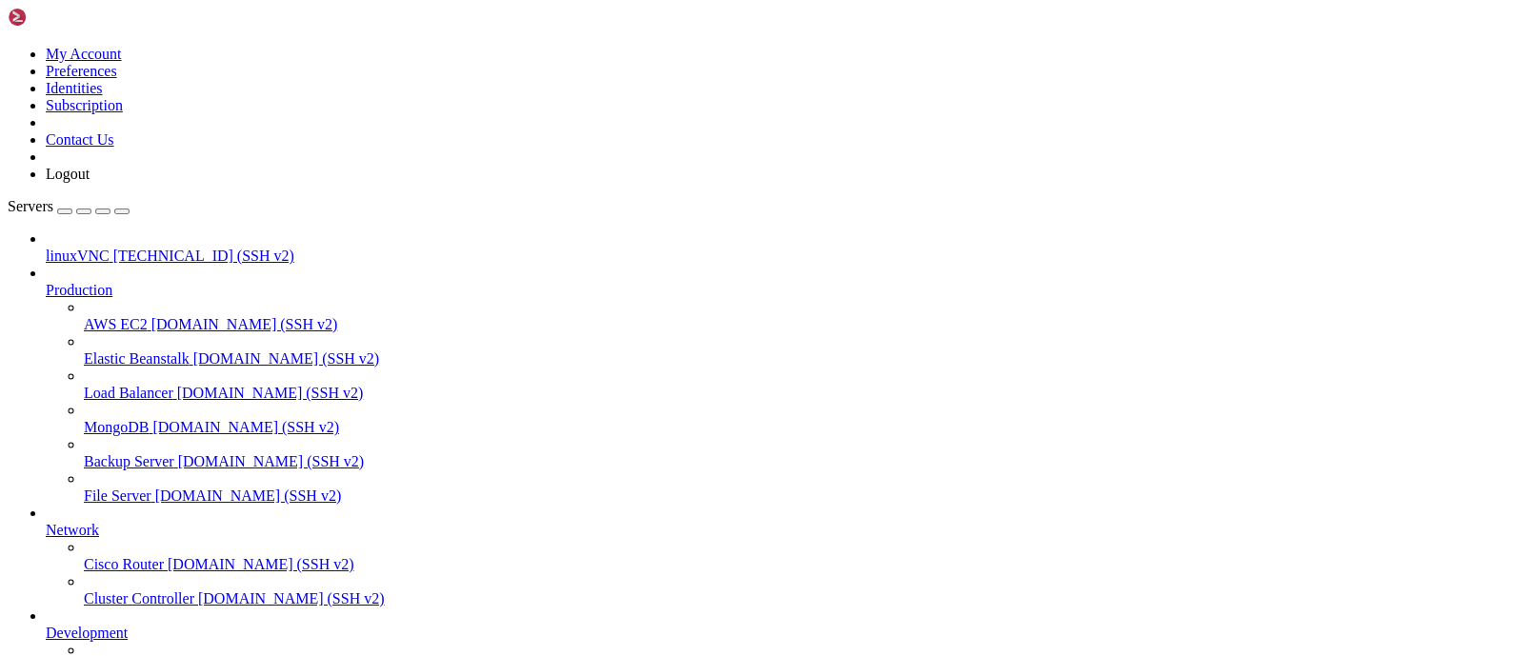
drag, startPoint x: 253, startPoint y: 1489, endPoint x: 139, endPoint y: 1580, distance: 146.4
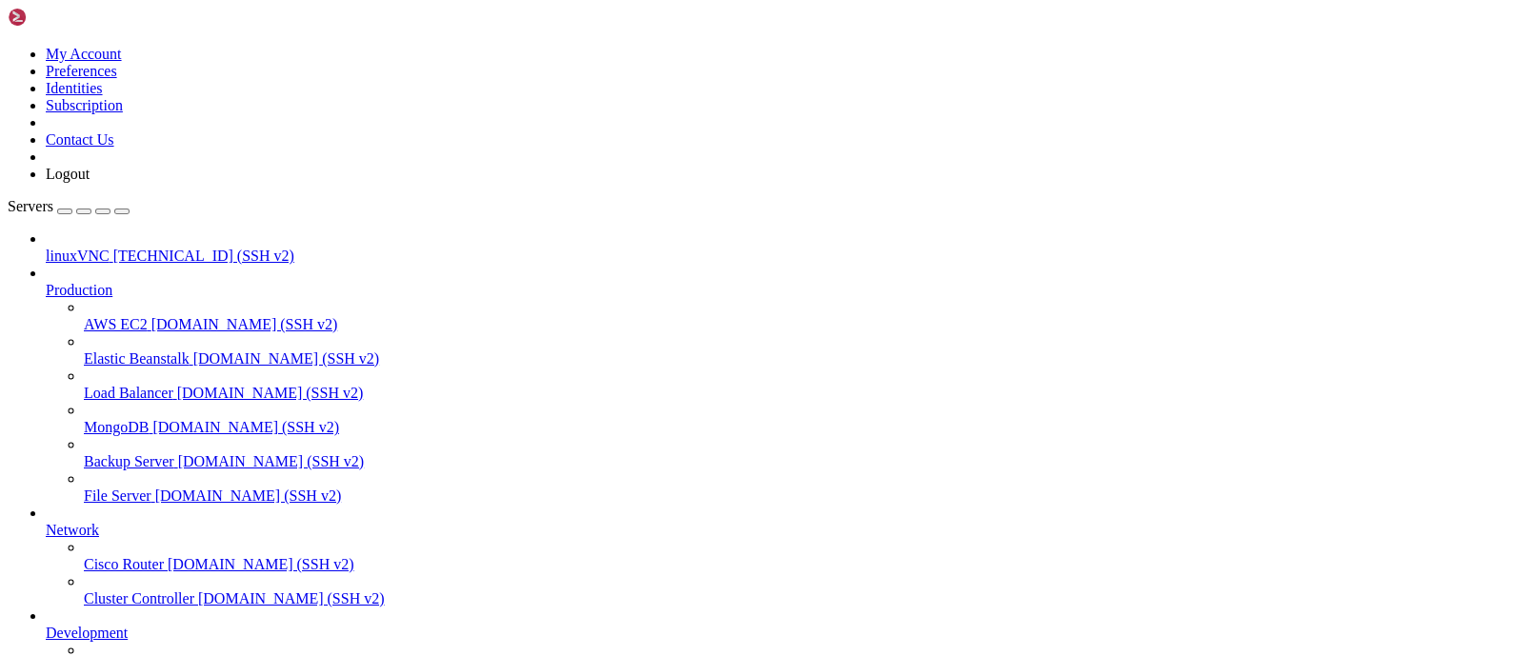
drag, startPoint x: 670, startPoint y: 1499, endPoint x: 283, endPoint y: 1380, distance: 405.5
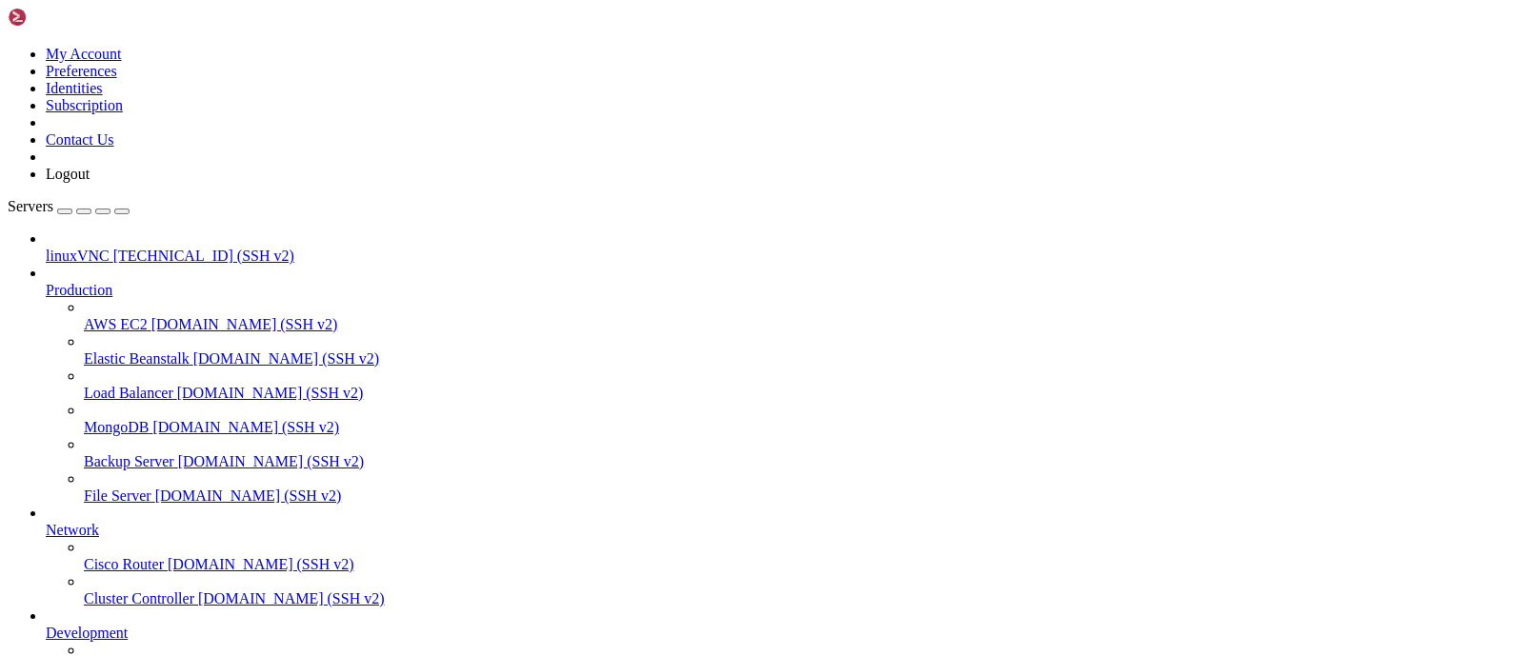
drag, startPoint x: 277, startPoint y: 1392, endPoint x: 190, endPoint y: 1615, distance: 239.1
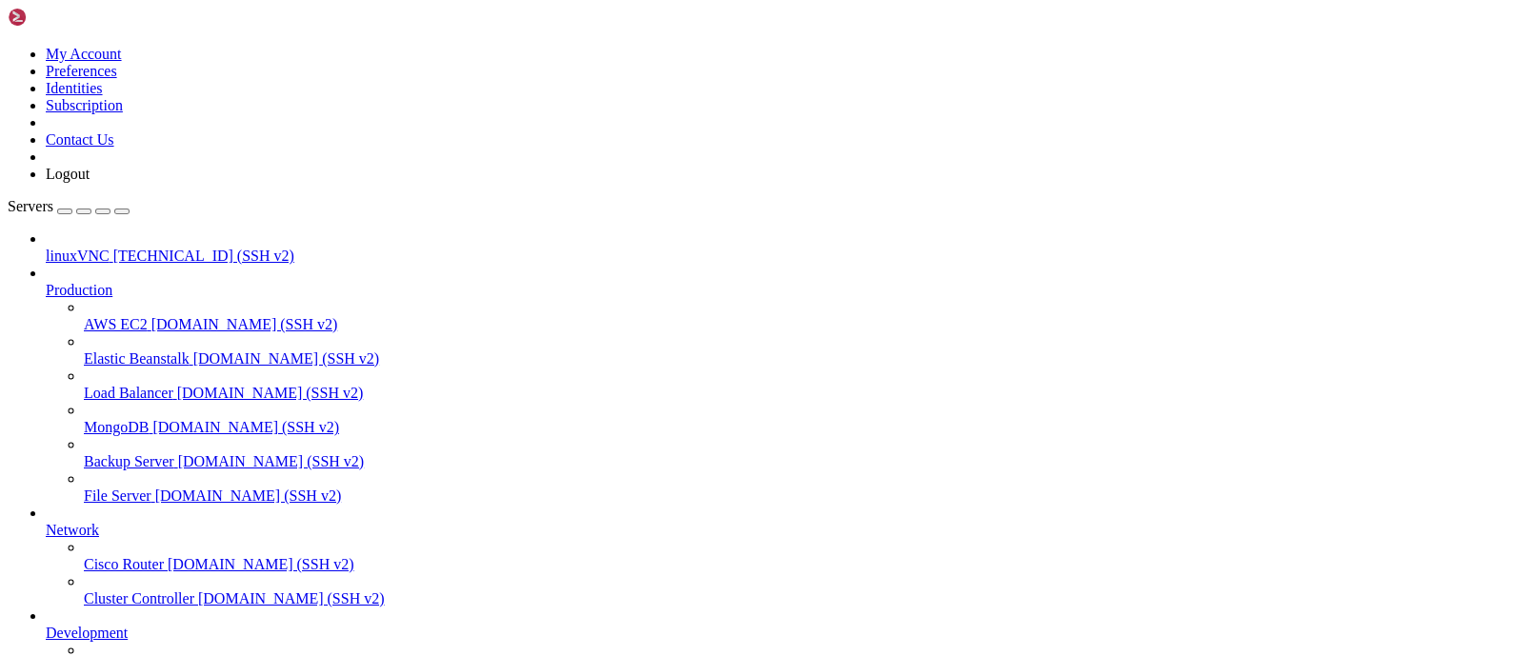
scroll to position [6443, 0]
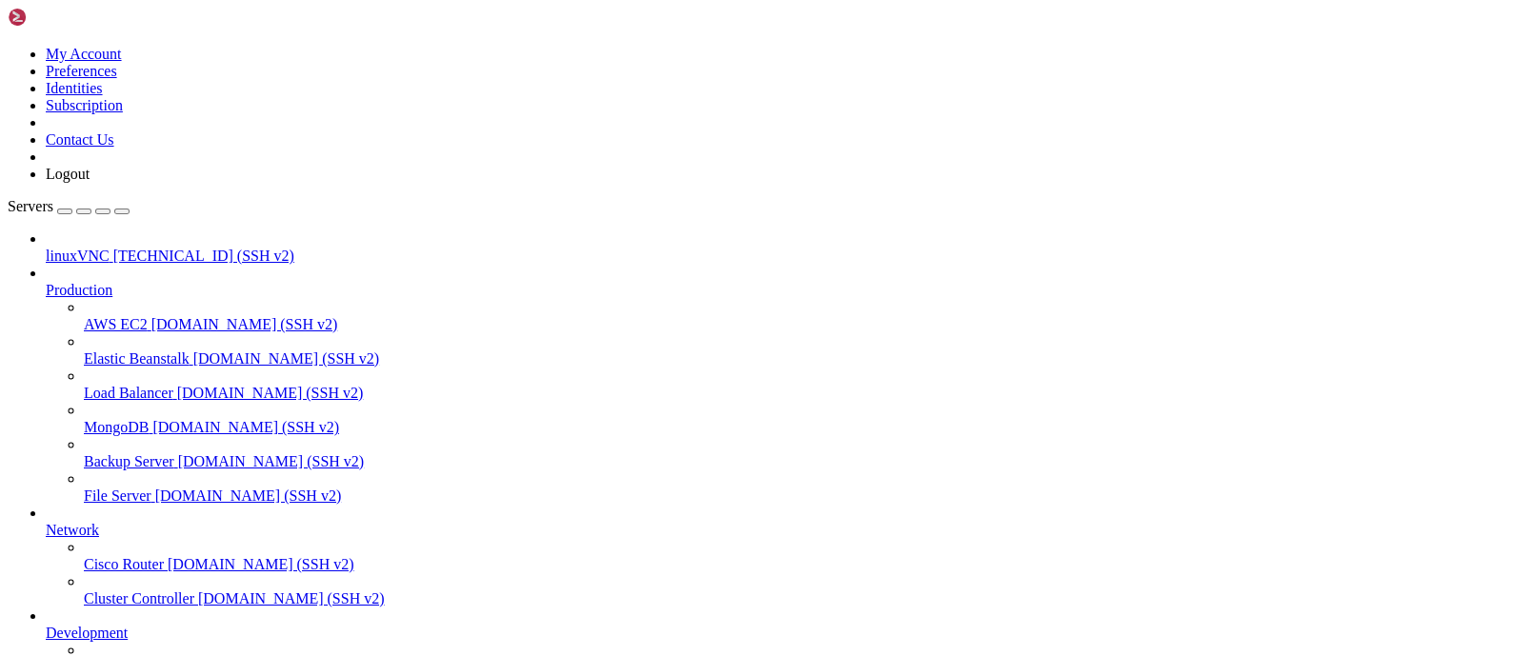
drag, startPoint x: 1283, startPoint y: 1151, endPoint x: 1279, endPoint y: 1490, distance: 338.1
drag, startPoint x: 1285, startPoint y: 1181, endPoint x: 1521, endPoint y: 1613, distance: 492.7
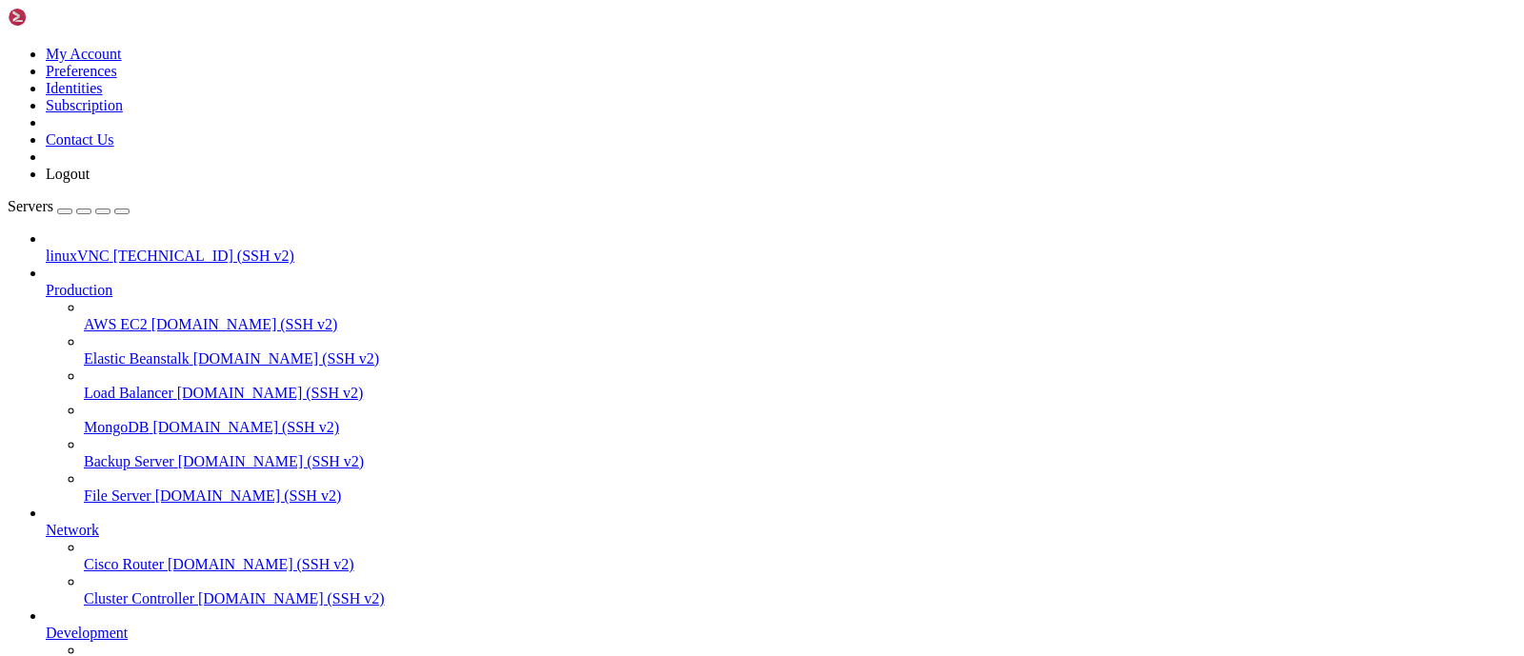
drag, startPoint x: 1285, startPoint y: 1347, endPoint x: 1289, endPoint y: 1518, distance: 171.5
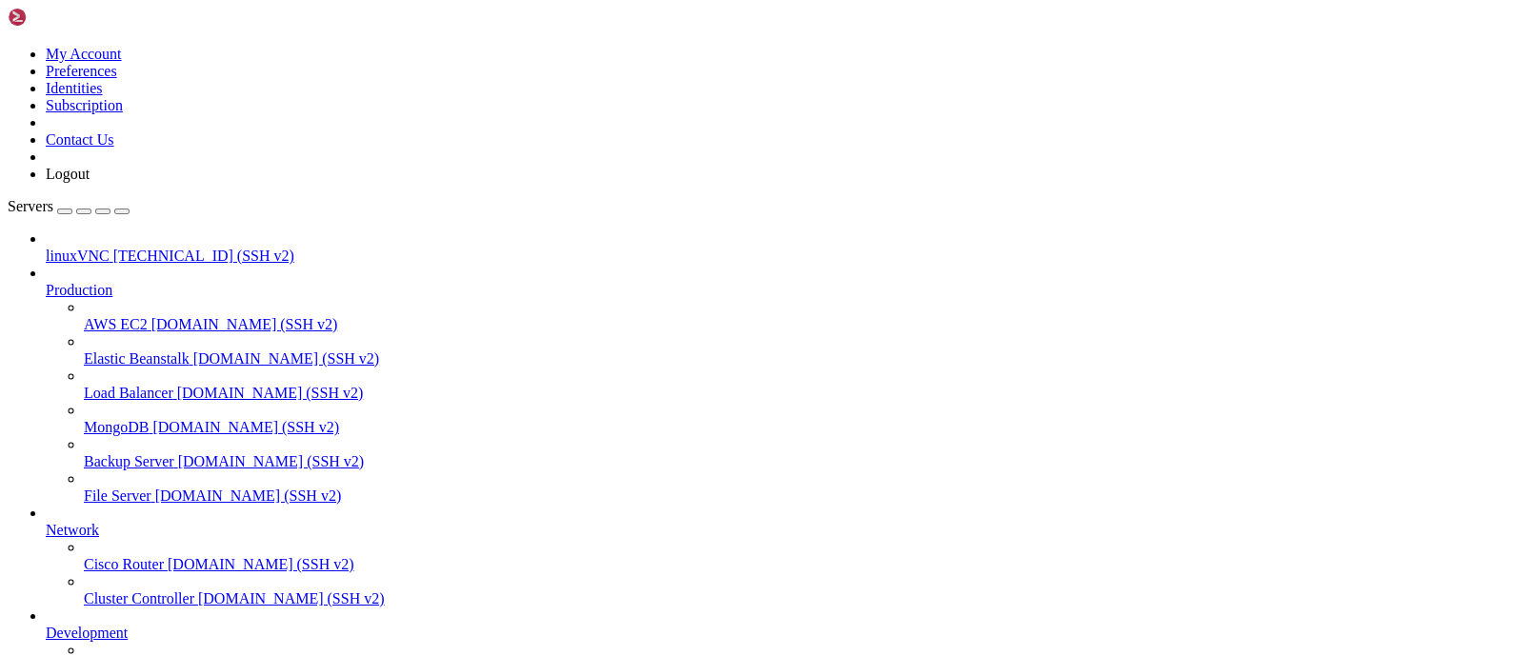
drag, startPoint x: 1283, startPoint y: 1332, endPoint x: 1291, endPoint y: 1344, distance: 14.3
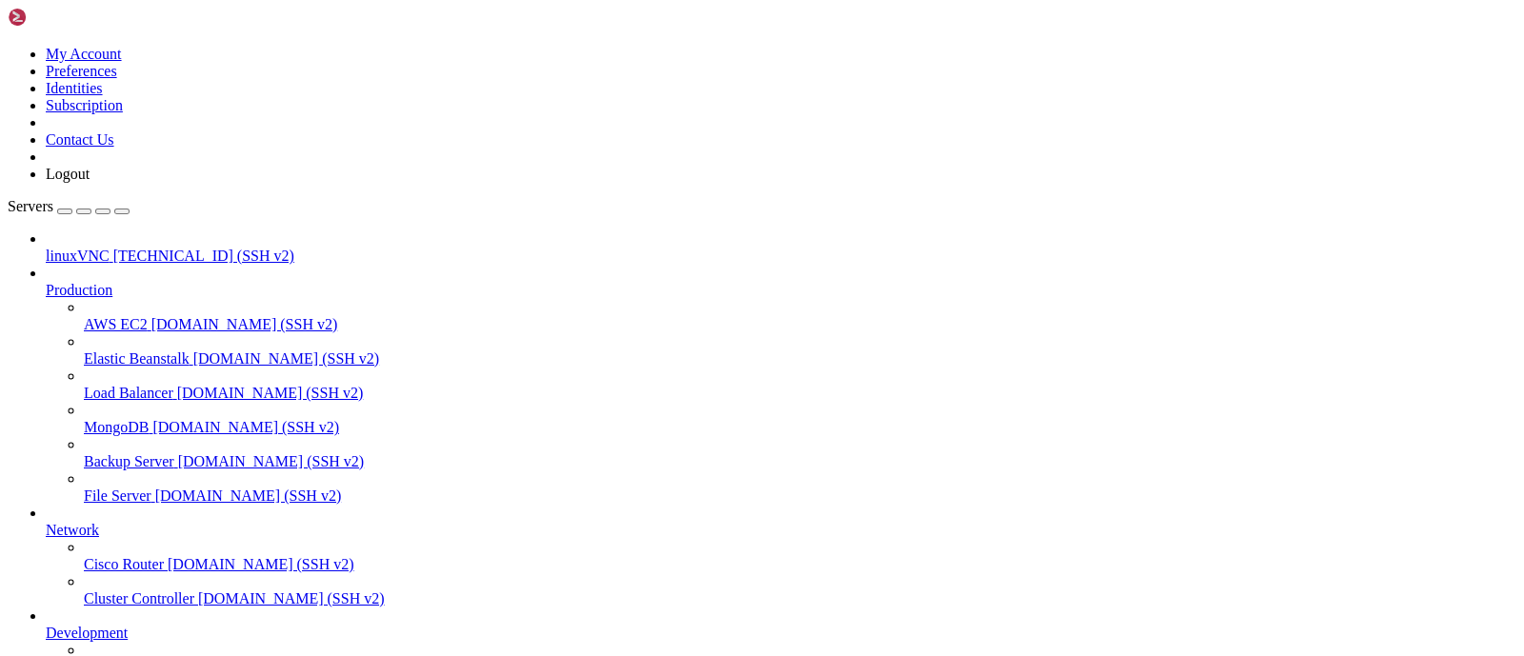
drag, startPoint x: 1284, startPoint y: 1442, endPoint x: 1291, endPoint y: 1544, distance: 102.2
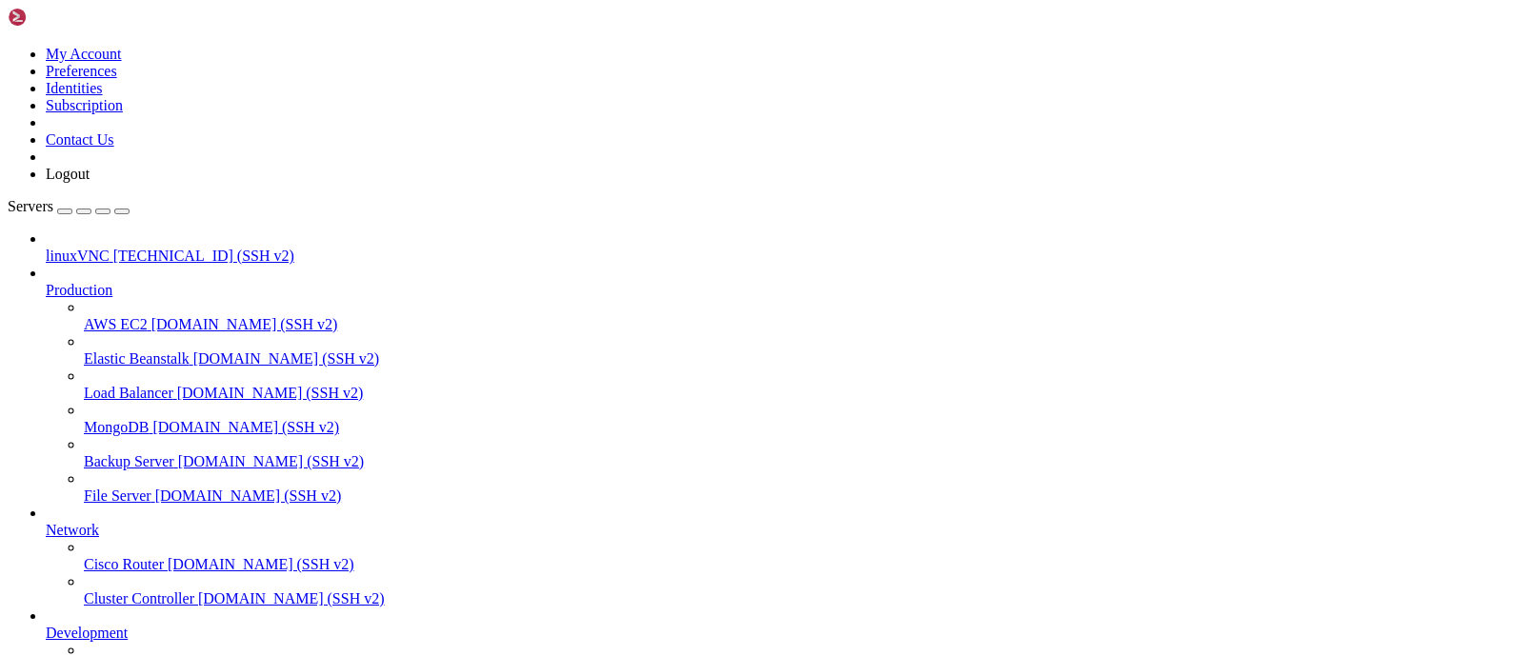
drag, startPoint x: 448, startPoint y: 1575, endPoint x: 379, endPoint y: 1580, distance: 68.7
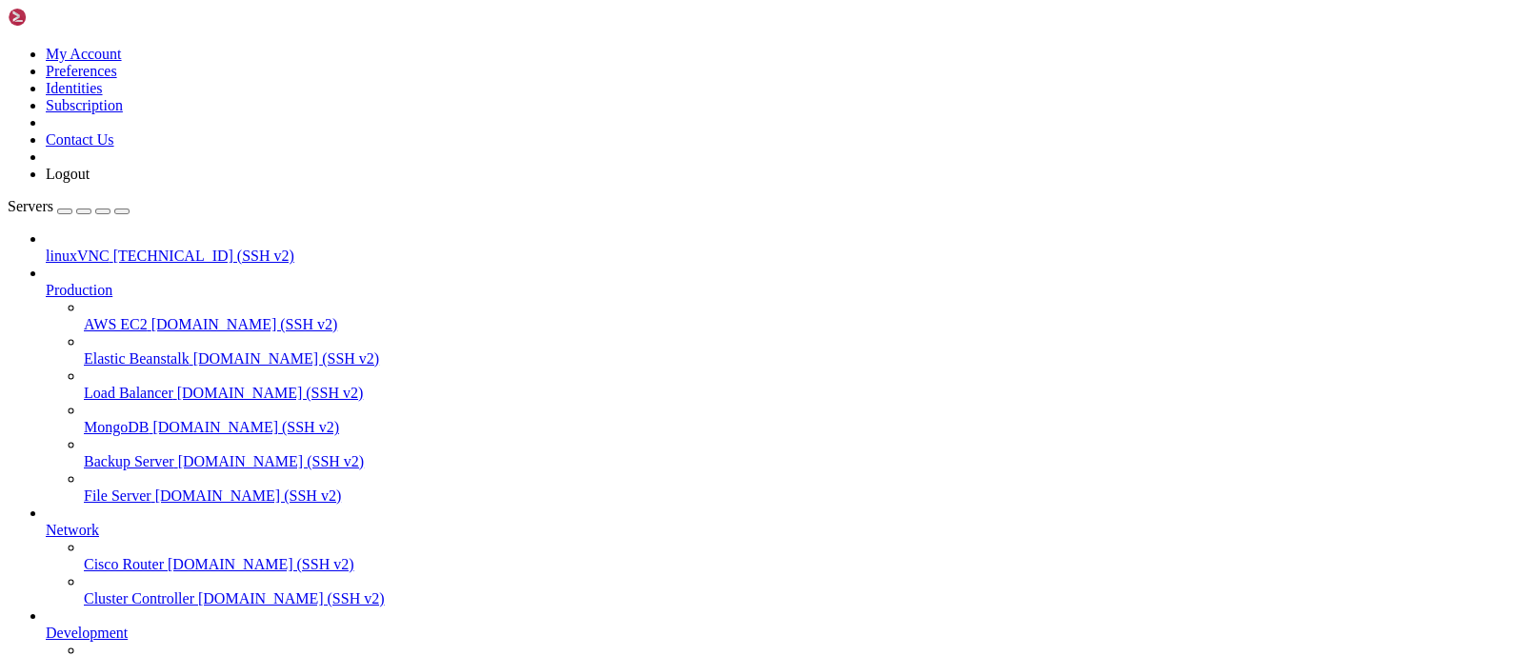
drag, startPoint x: 389, startPoint y: 1510, endPoint x: 282, endPoint y: 1457, distance: 118.8
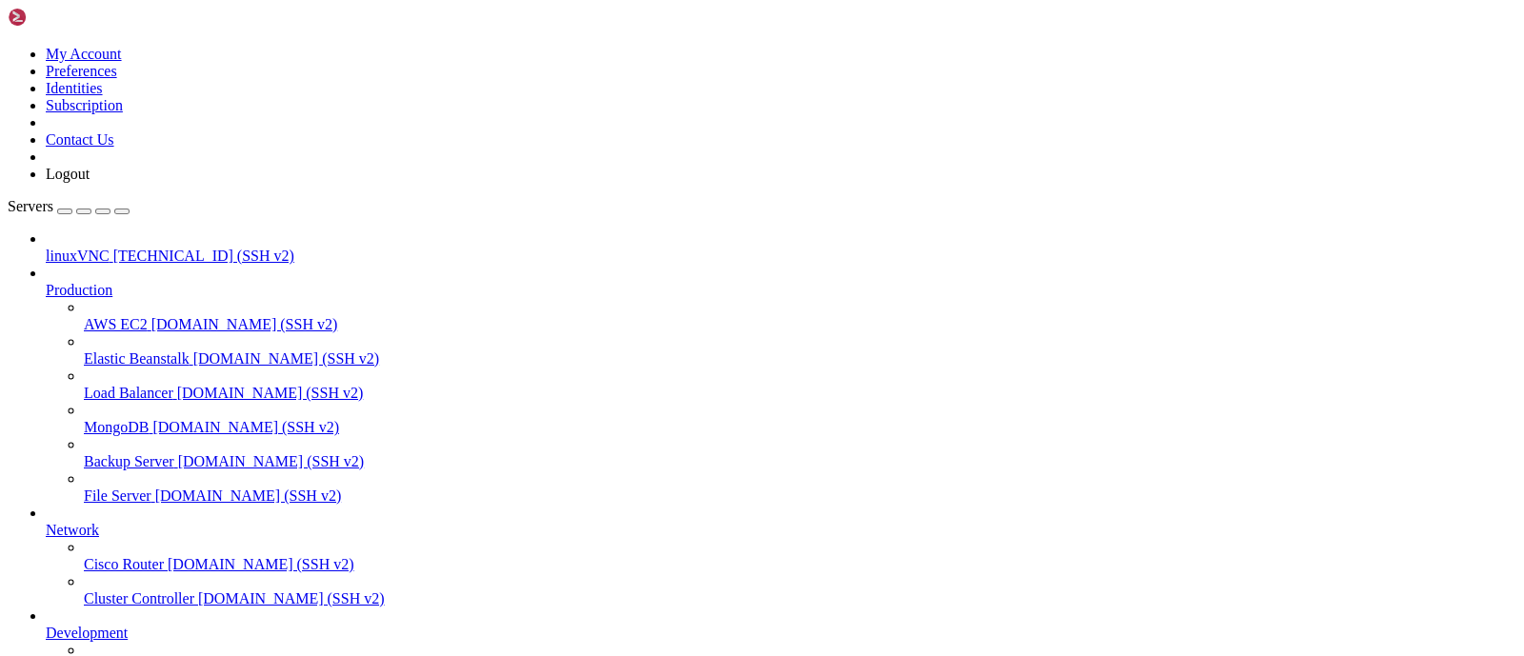
scroll to position [6508, 0]
drag, startPoint x: 450, startPoint y: 1564, endPoint x: 271, endPoint y: 1525, distance: 182.3
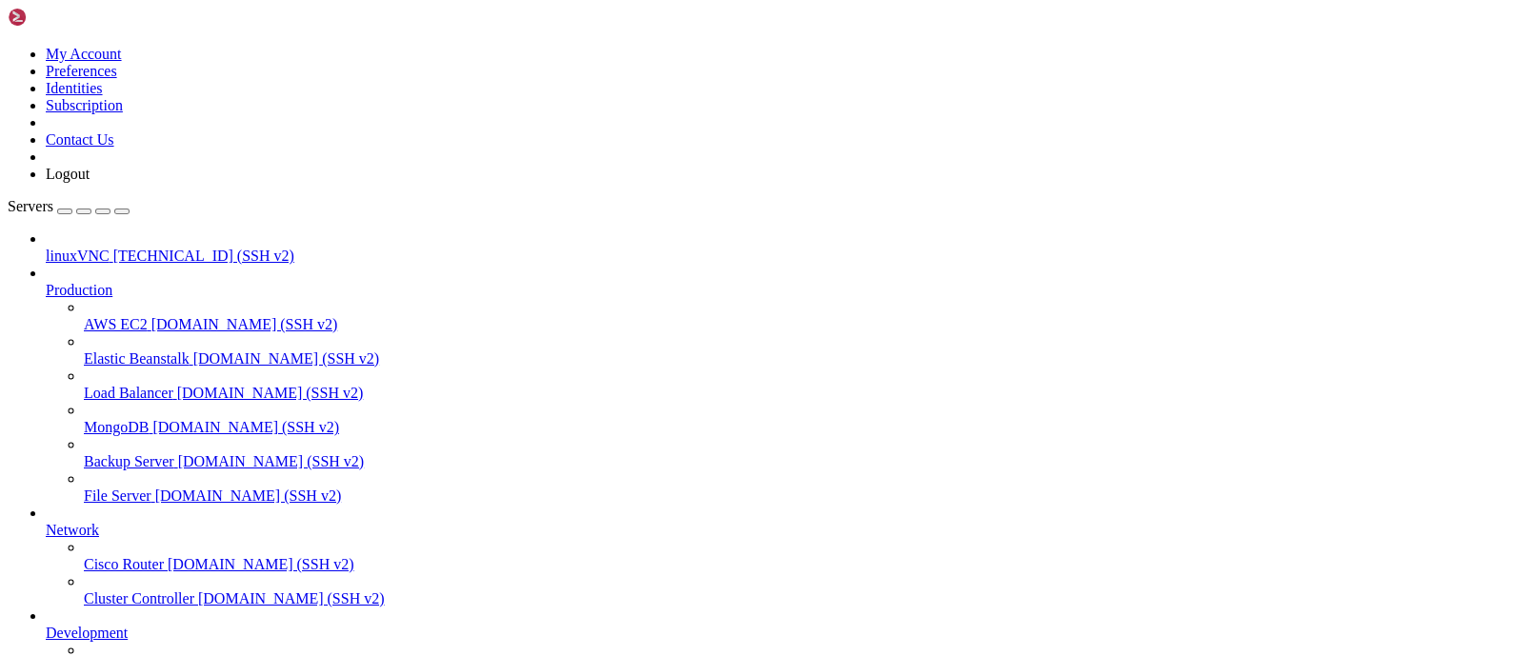
drag, startPoint x: 311, startPoint y: 1510, endPoint x: 286, endPoint y: 1453, distance: 62.7
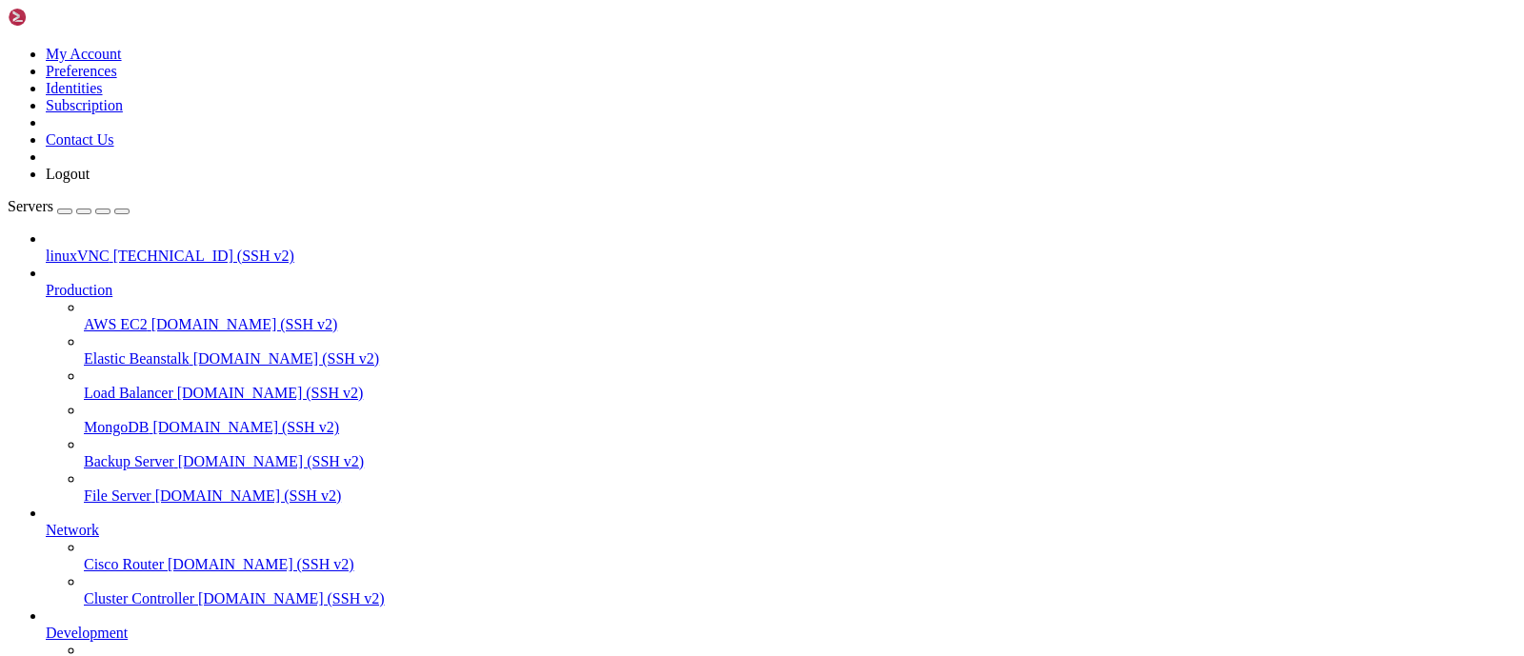
drag, startPoint x: 562, startPoint y: 1530, endPoint x: 424, endPoint y: 1576, distance: 145.8
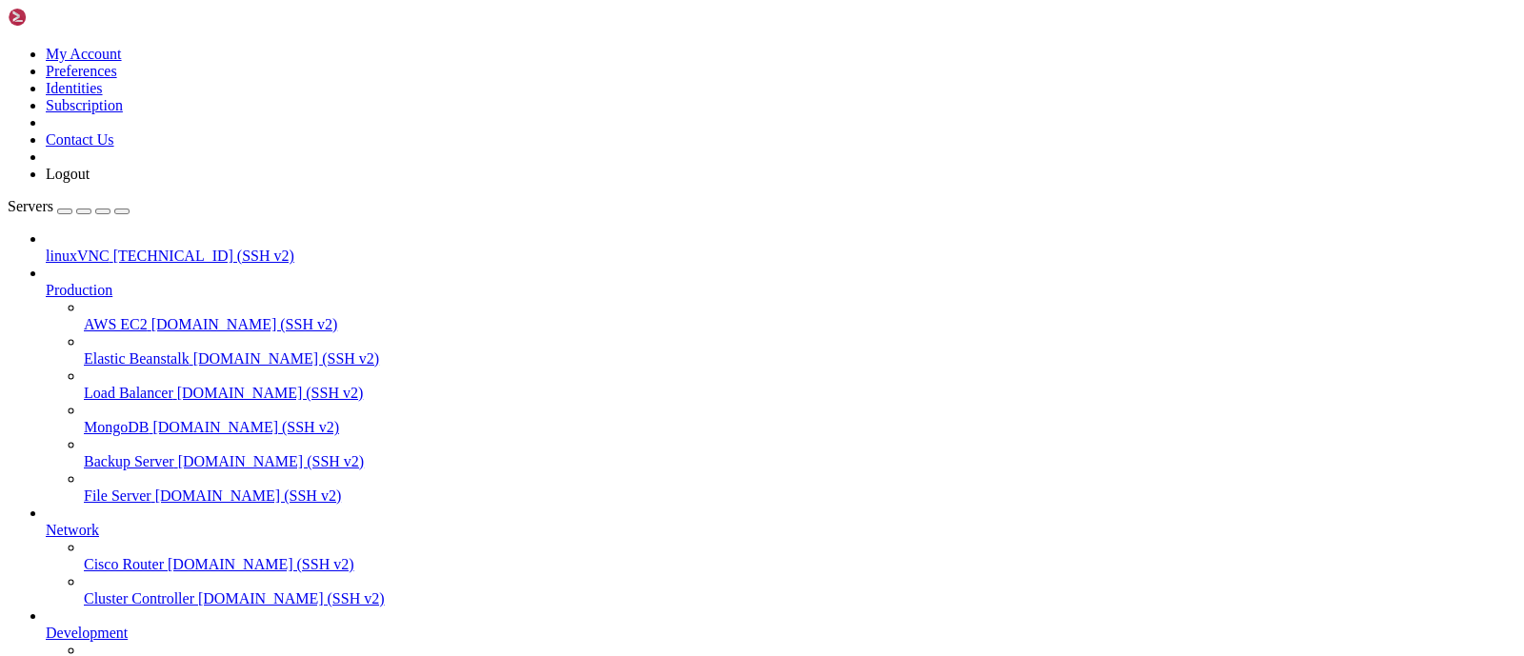
drag, startPoint x: 400, startPoint y: 1502, endPoint x: 289, endPoint y: 1454, distance: 121.2
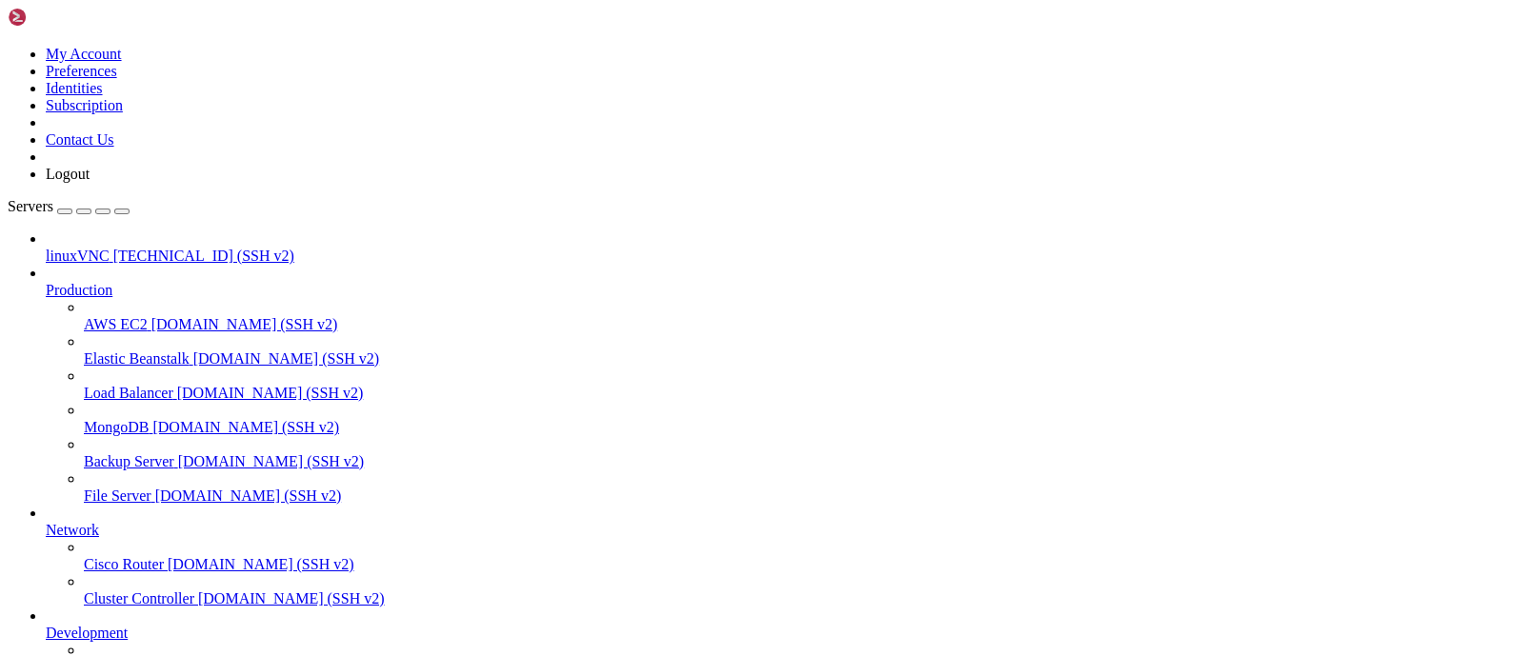
drag, startPoint x: 425, startPoint y: 1572, endPoint x: 352, endPoint y: 1595, distance: 75.9
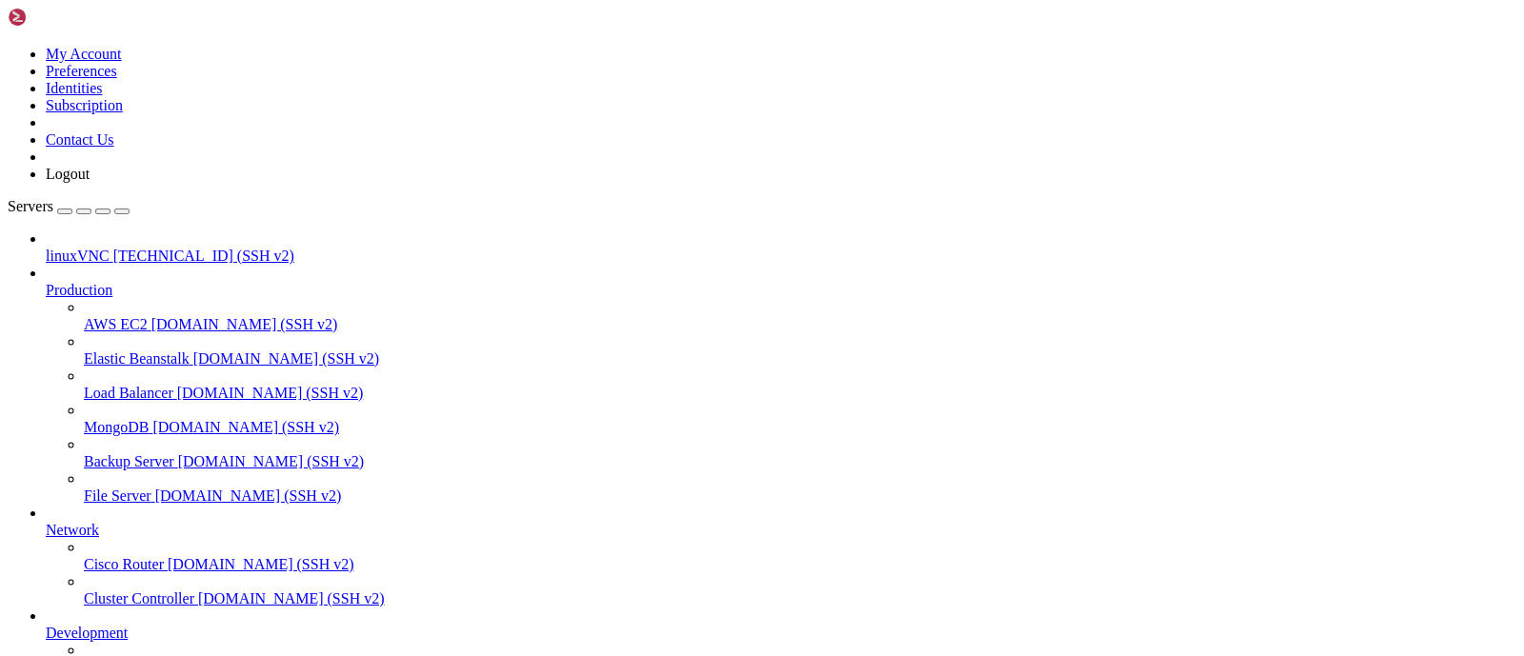
drag, startPoint x: 203, startPoint y: 1377, endPoint x: 406, endPoint y: 1441, distance: 212.7
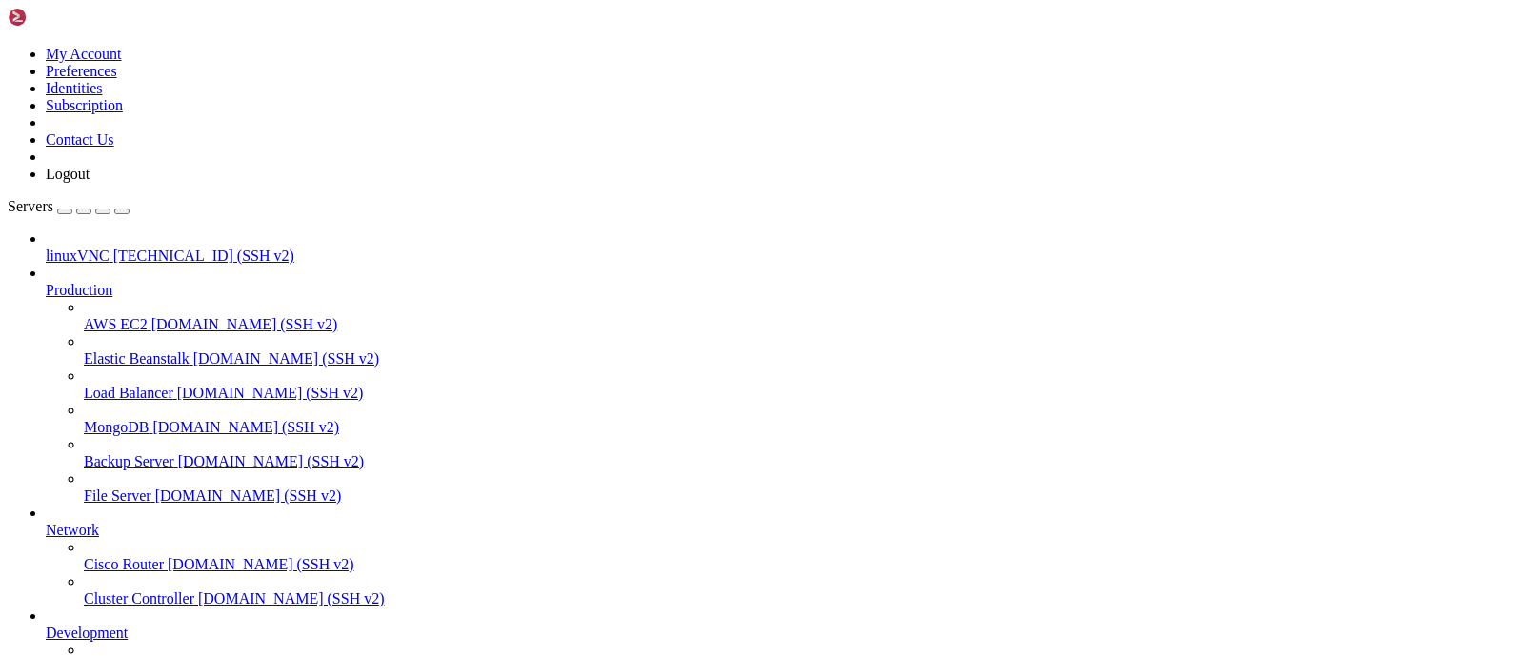
drag, startPoint x: 308, startPoint y: 1458, endPoint x: 218, endPoint y: 1379, distance: 119.4
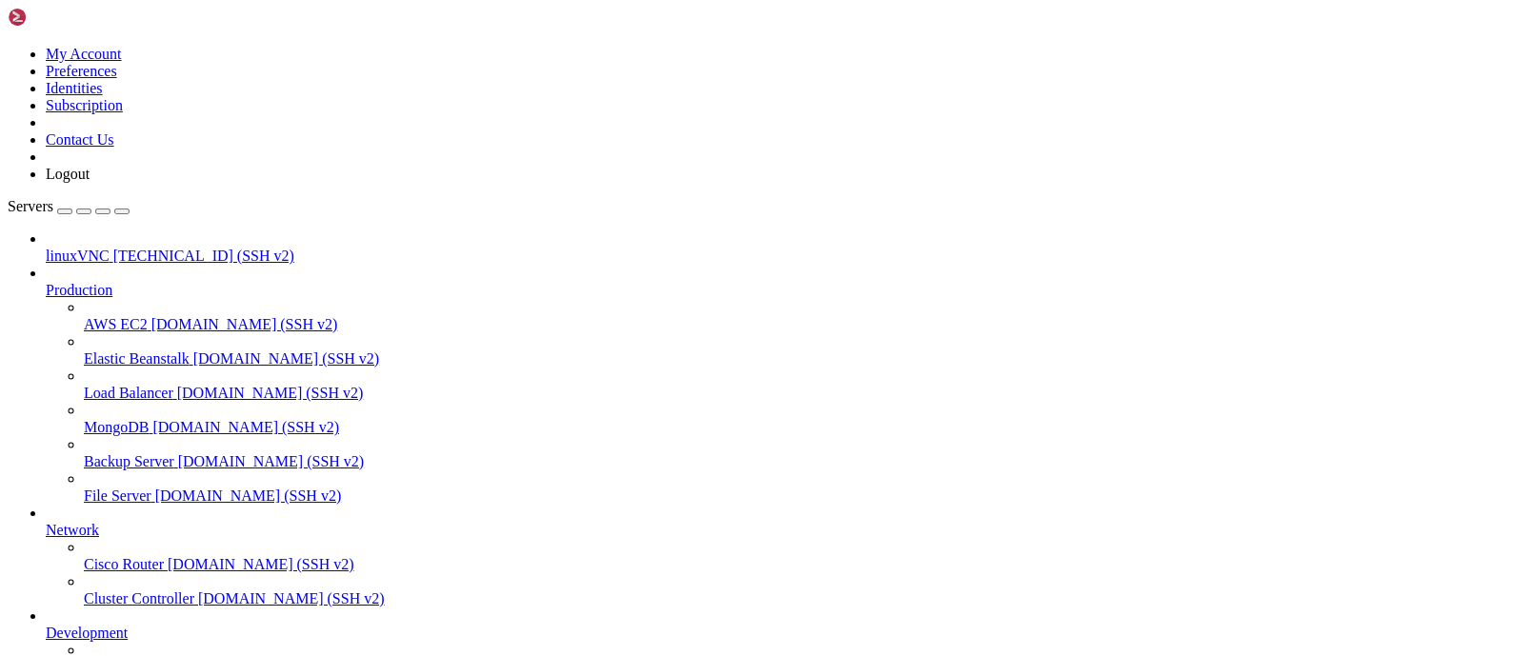
drag, startPoint x: 505, startPoint y: 1604, endPoint x: 407, endPoint y: 1598, distance: 98.3
